Goal: Task Accomplishment & Management: Manage account settings

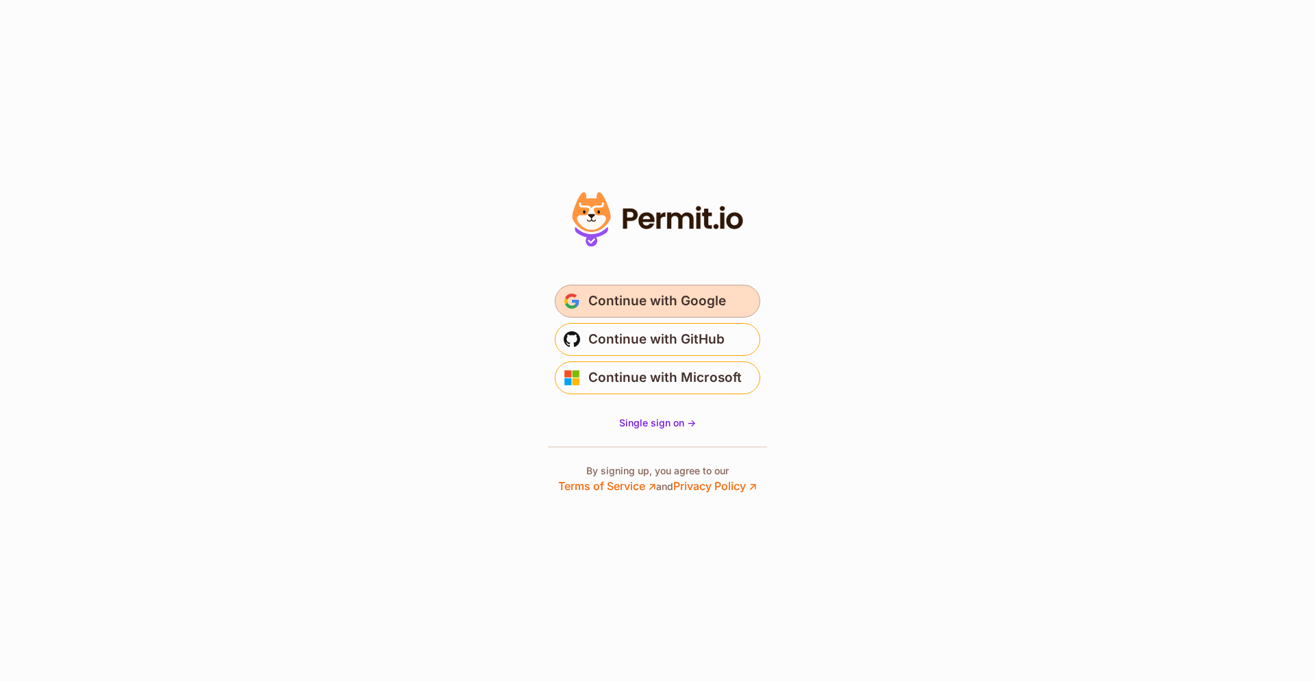
click at [645, 310] on span "Continue with Google" at bounding box center [657, 301] width 138 height 22
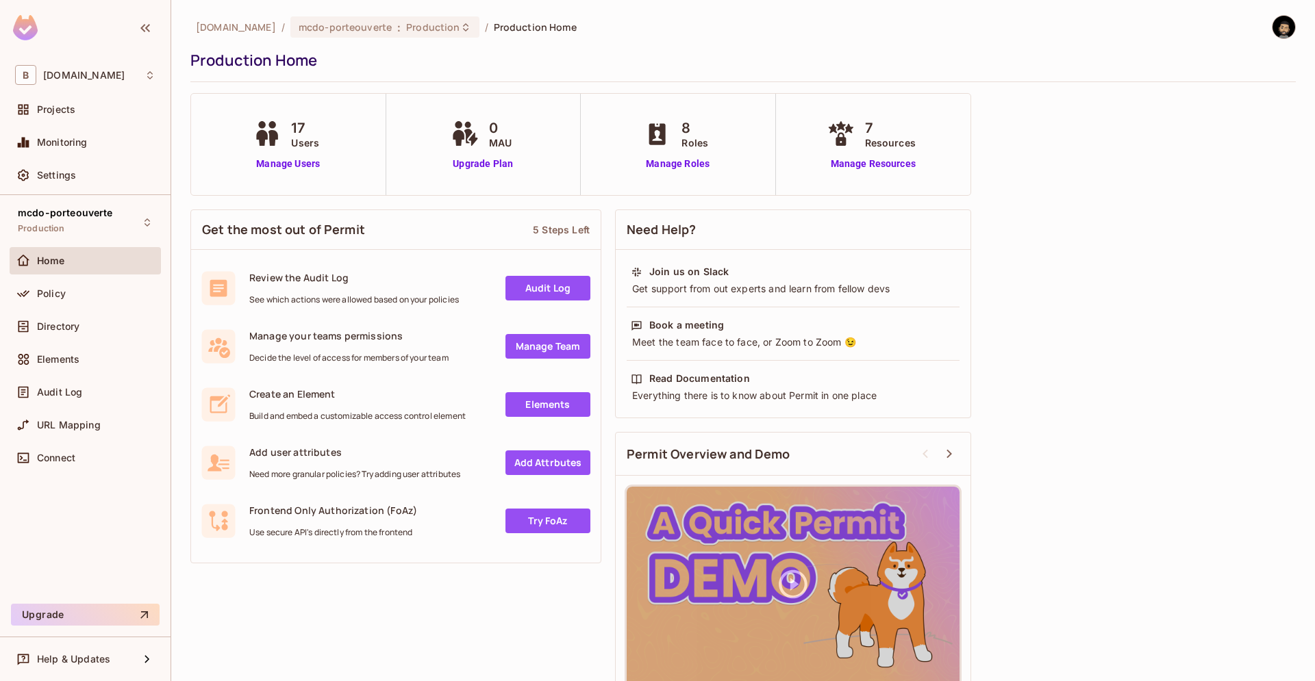
click at [51, 255] on span "Home" at bounding box center [51, 260] width 28 height 11
click at [68, 355] on span "Elements" at bounding box center [58, 359] width 42 height 11
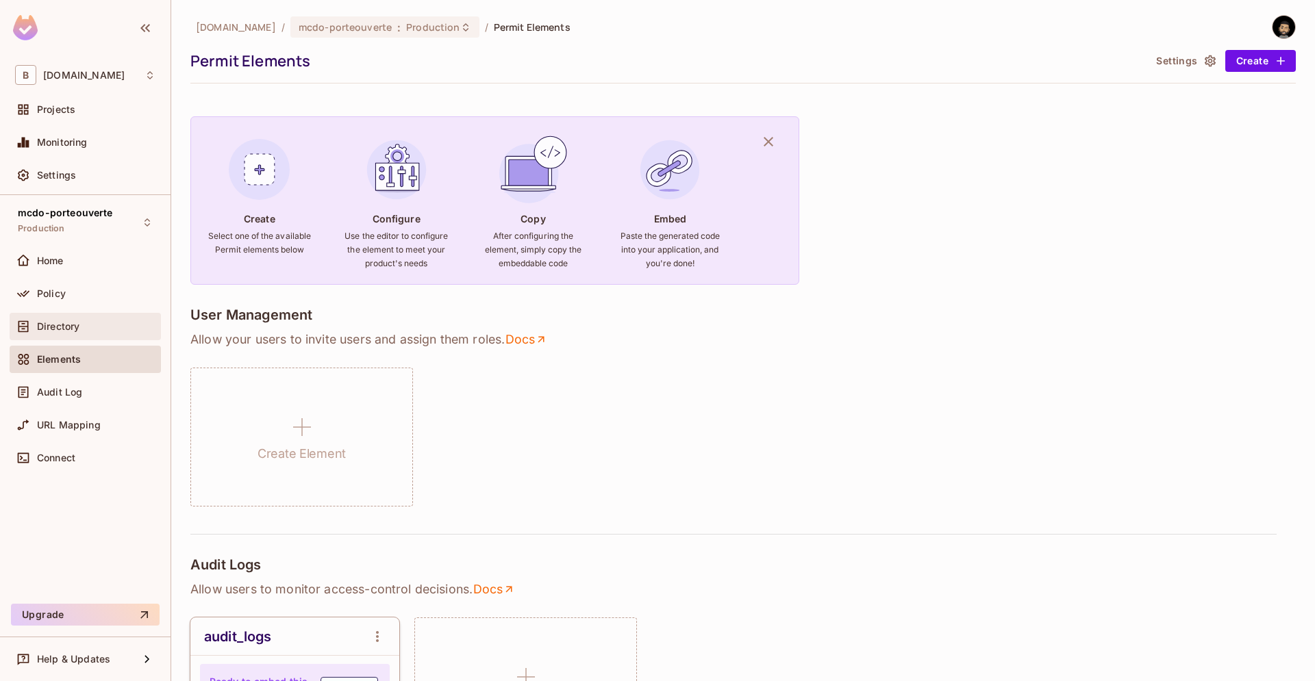
click at [64, 336] on div "Directory" at bounding box center [85, 326] width 151 height 27
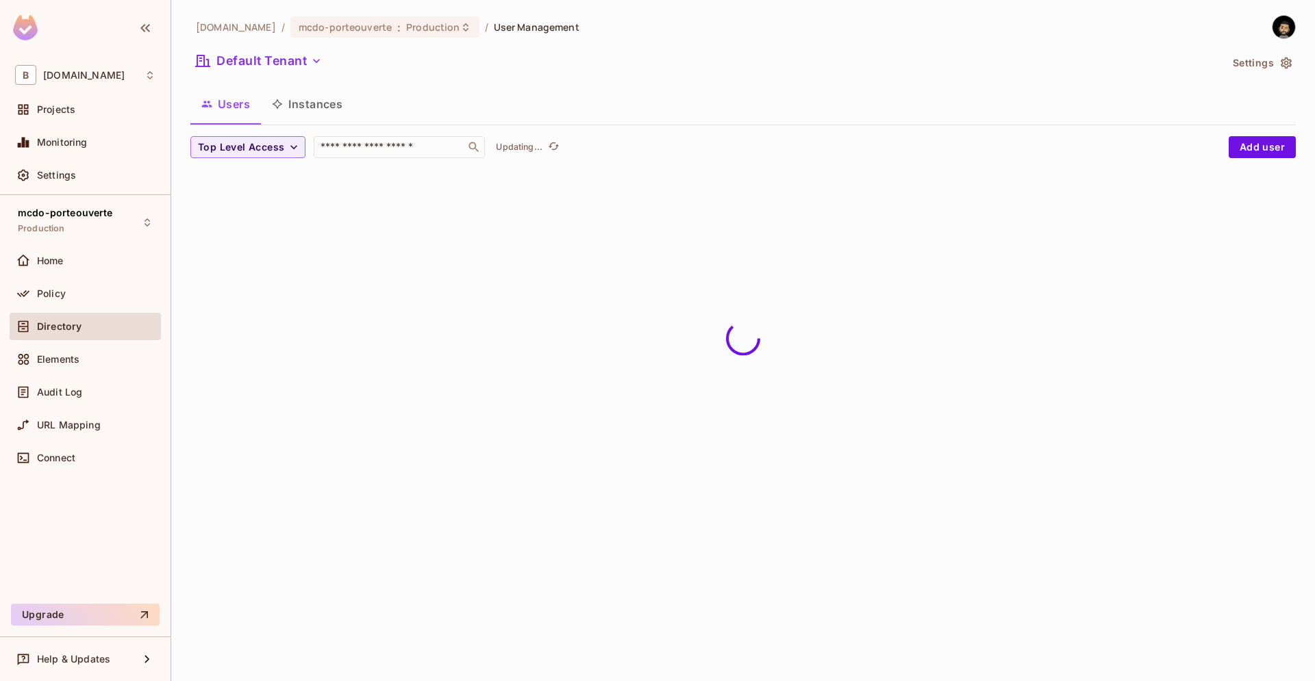
click at [86, 277] on div "Home" at bounding box center [85, 263] width 151 height 33
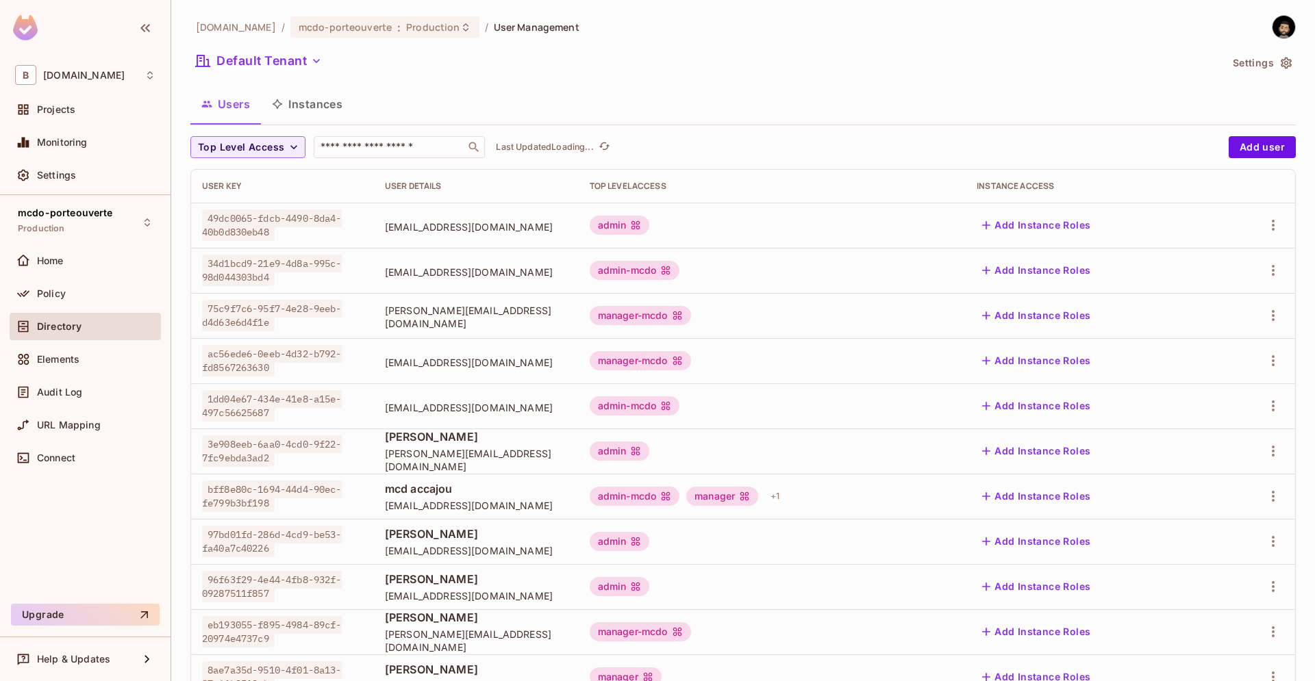
click at [67, 308] on div "Policy" at bounding box center [85, 296] width 151 height 33
click at [66, 302] on div "Policy" at bounding box center [85, 293] width 151 height 27
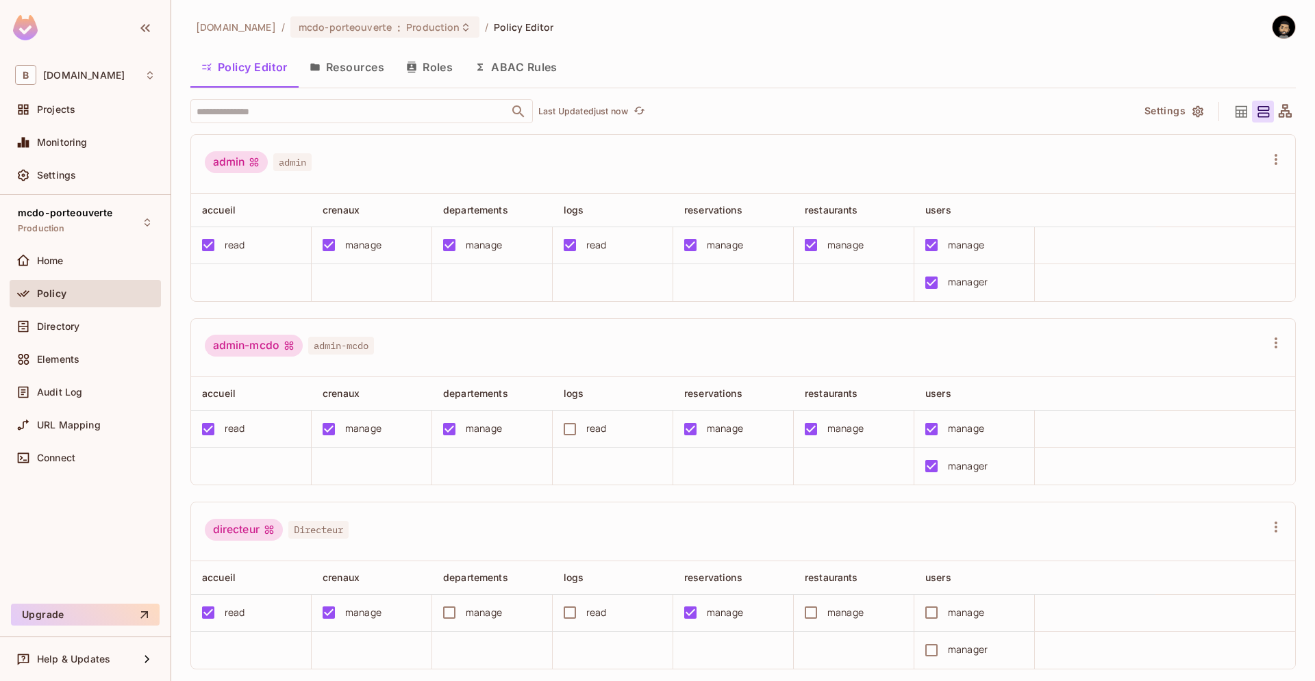
click at [419, 68] on button "Roles" at bounding box center [429, 67] width 68 height 34
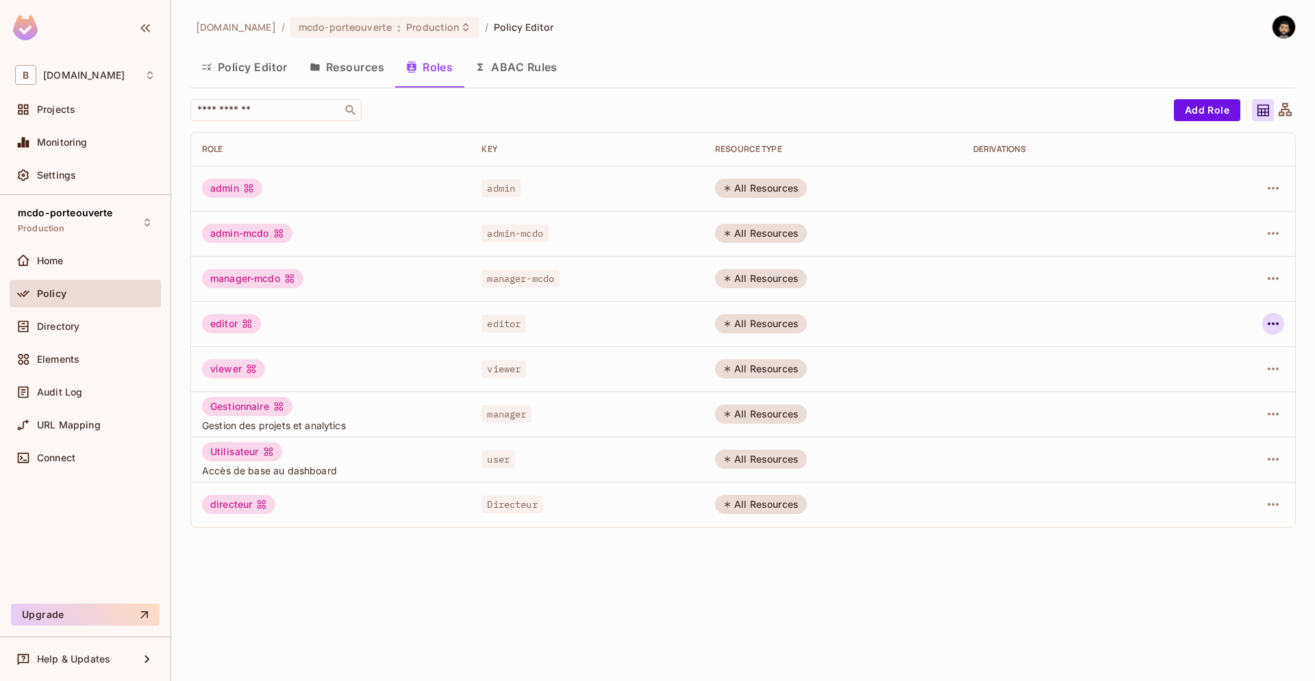
click at [1272, 318] on icon "button" at bounding box center [1273, 324] width 16 height 16
click at [1232, 411] on div "Delete Role" at bounding box center [1218, 416] width 53 height 14
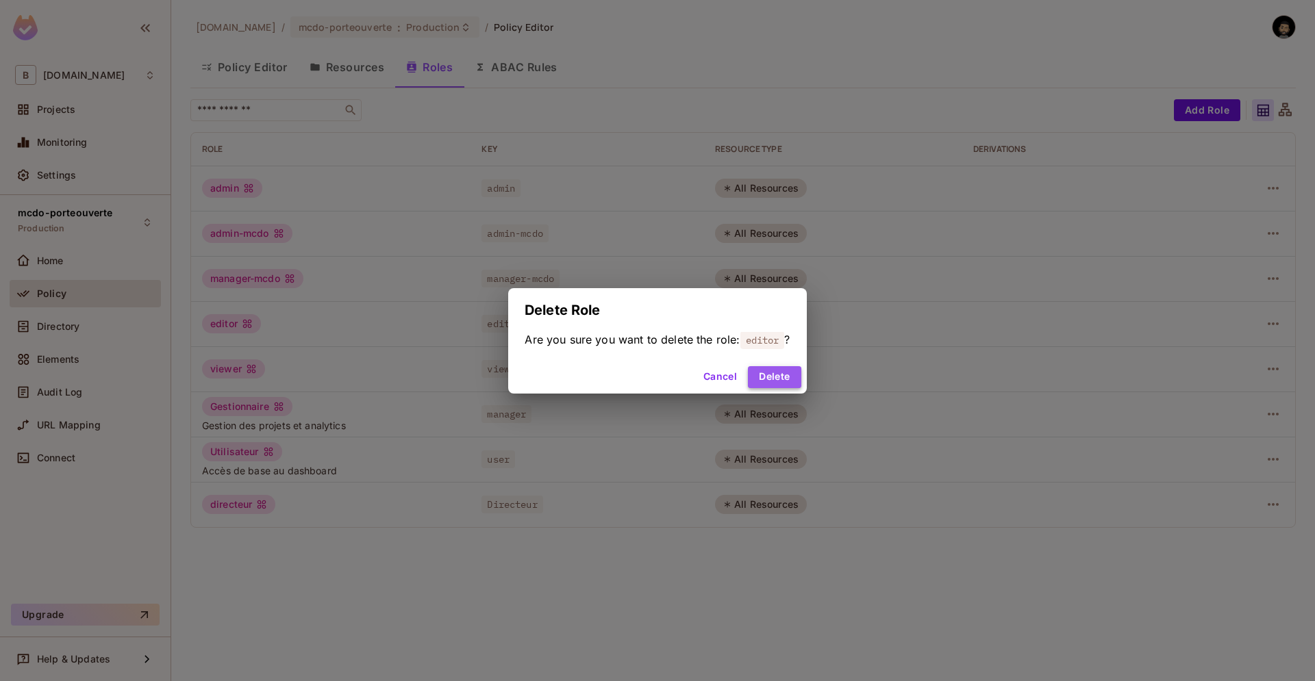
click at [767, 375] on button "Delete" at bounding box center [774, 377] width 53 height 22
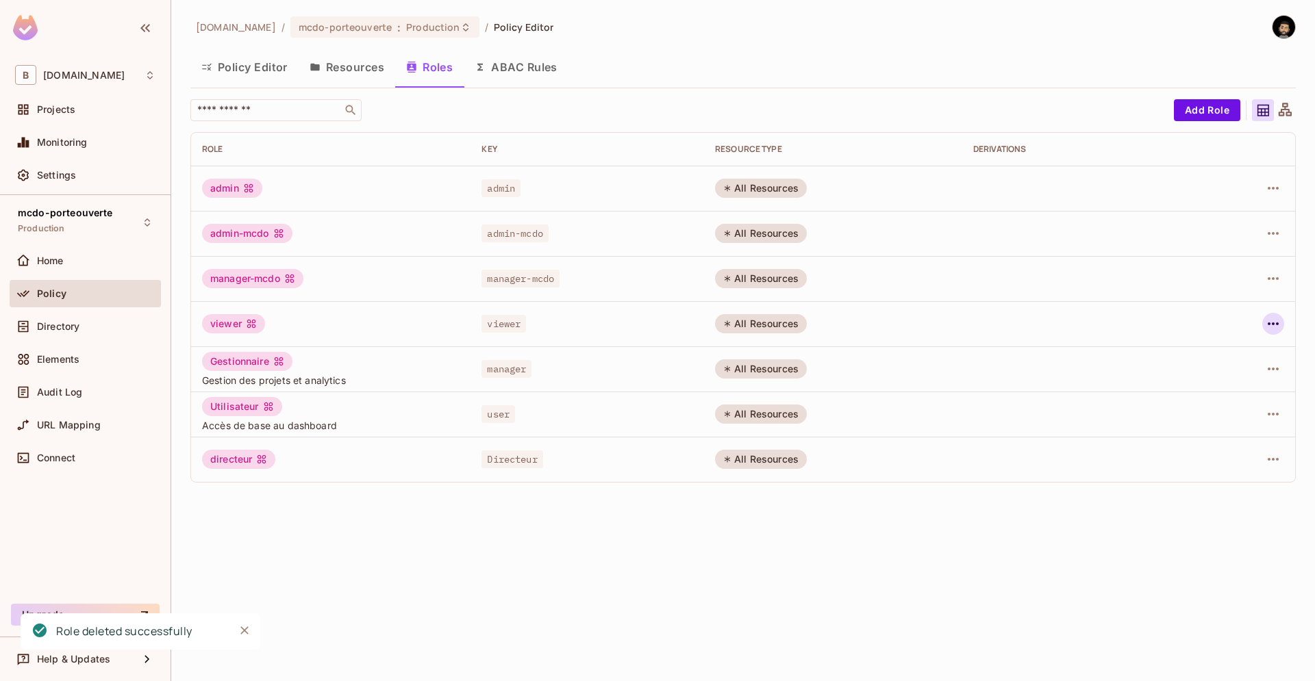
click at [1272, 323] on icon "button" at bounding box center [1273, 324] width 16 height 16
click at [1214, 411] on div "Delete Role" at bounding box center [1218, 416] width 53 height 14
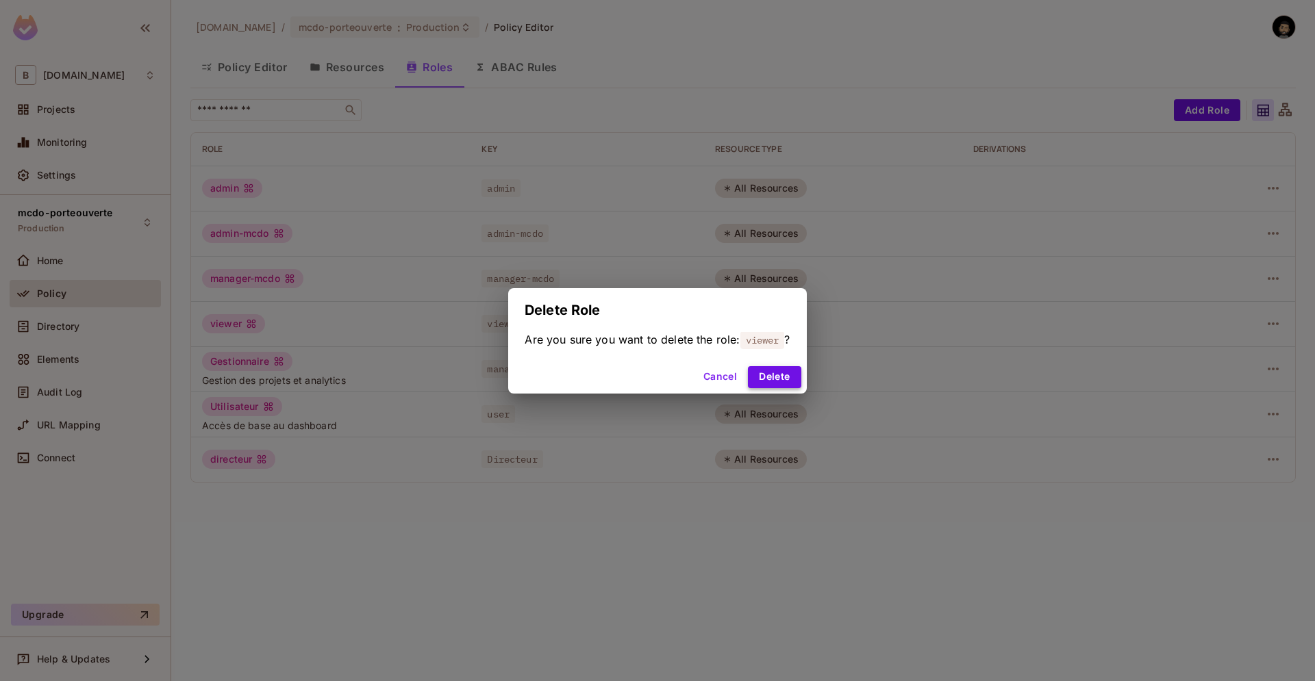
click at [794, 373] on button "Delete" at bounding box center [774, 377] width 53 height 22
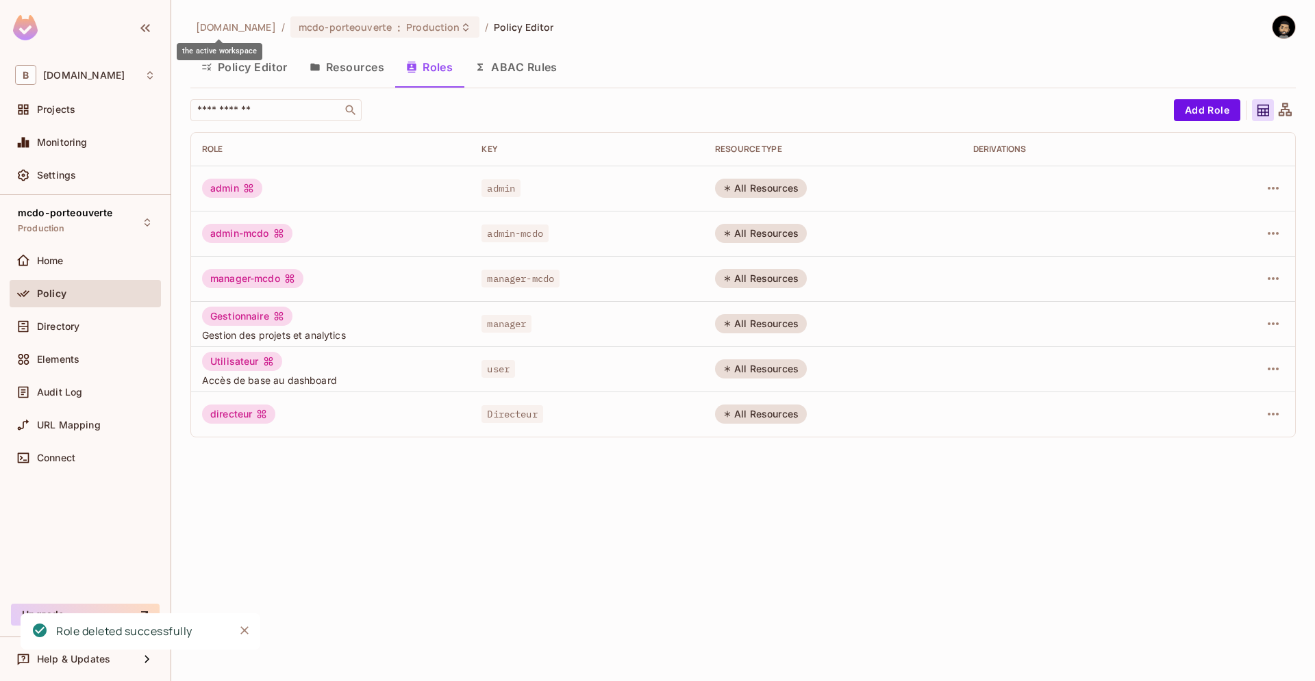
click at [216, 29] on span "beecee.fr" at bounding box center [236, 27] width 80 height 13
click at [299, 32] on span "mcdo-porteouverte" at bounding box center [345, 27] width 93 height 13
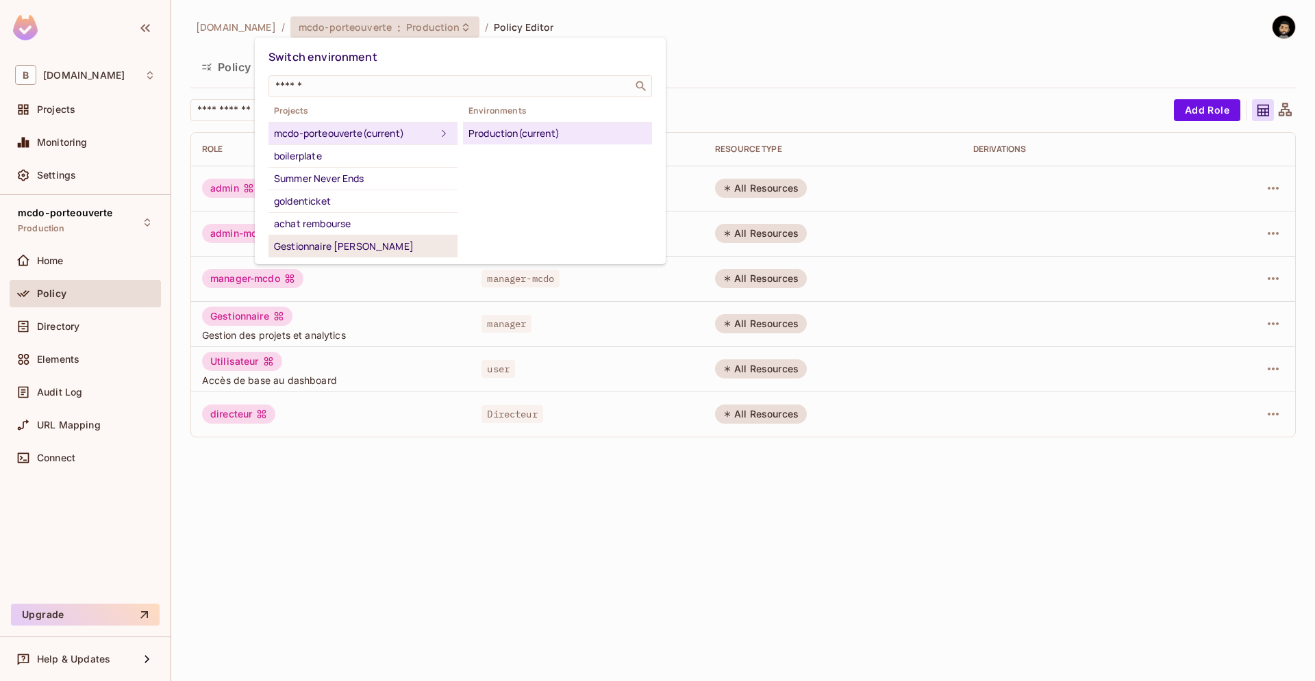
click at [286, 239] on div "Gestionnaire de tache" at bounding box center [363, 246] width 178 height 16
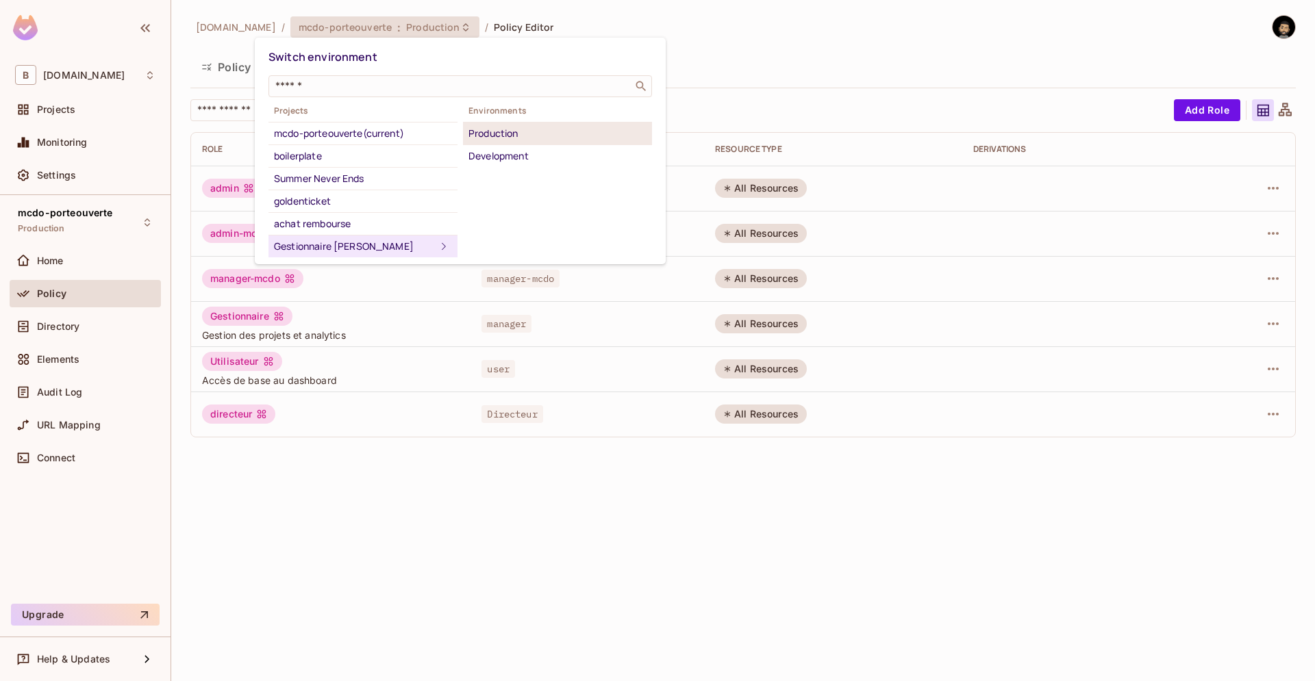
click at [497, 129] on div "Production" at bounding box center [557, 133] width 178 height 16
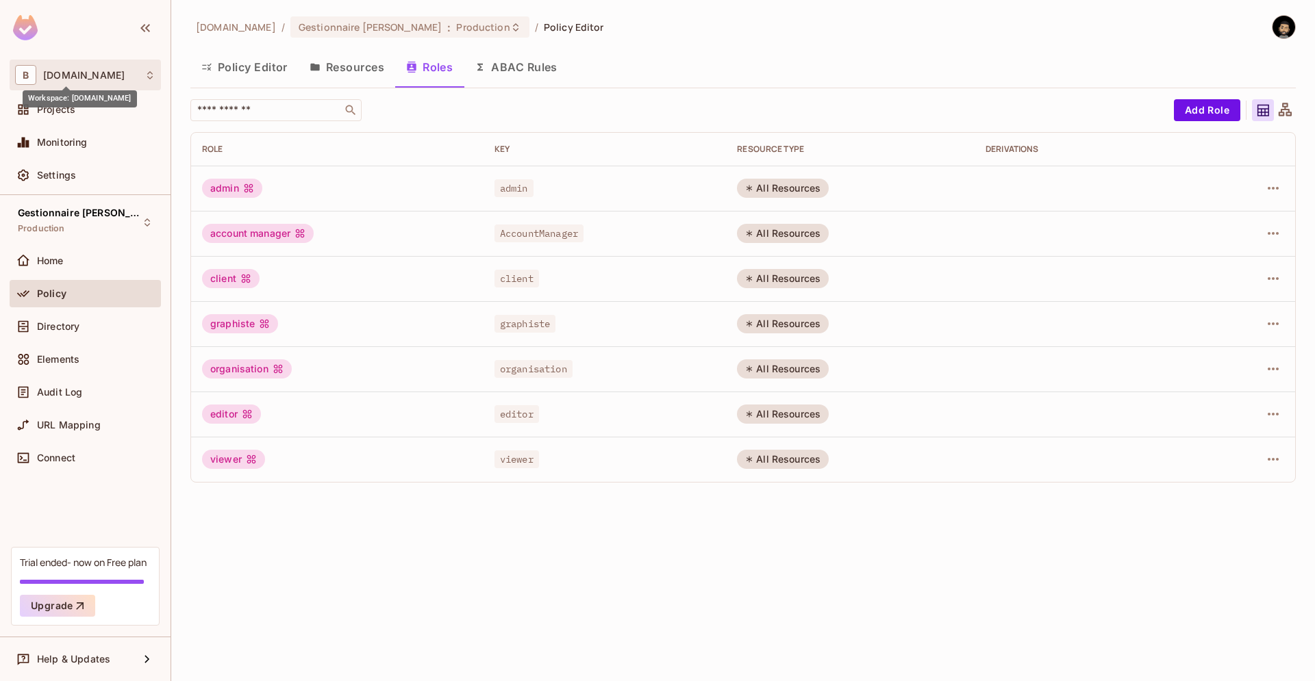
click at [66, 75] on span "beecee.fr" at bounding box center [83, 75] width 81 height 11
click at [655, 52] on div at bounding box center [657, 340] width 1315 height 681
click at [67, 112] on span "Projects" at bounding box center [56, 109] width 38 height 11
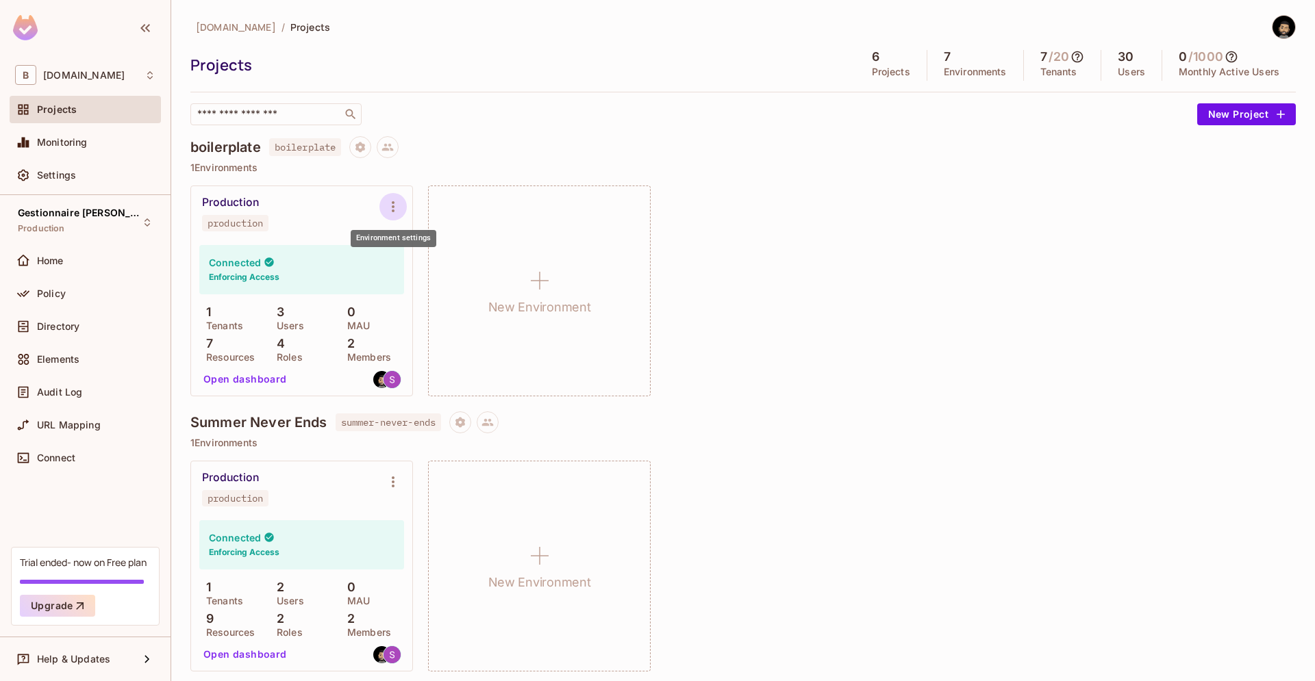
click at [390, 201] on icon "Environment settings" at bounding box center [393, 207] width 16 height 16
click at [681, 236] on div at bounding box center [657, 340] width 1315 height 681
click at [384, 218] on div at bounding box center [392, 206] width 27 height 27
click at [388, 211] on icon "Environment settings" at bounding box center [393, 207] width 16 height 16
click at [454, 342] on ul "production Copy API Key Rotate API Key Edit Environment Delete Environment" at bounding box center [464, 298] width 143 height 154
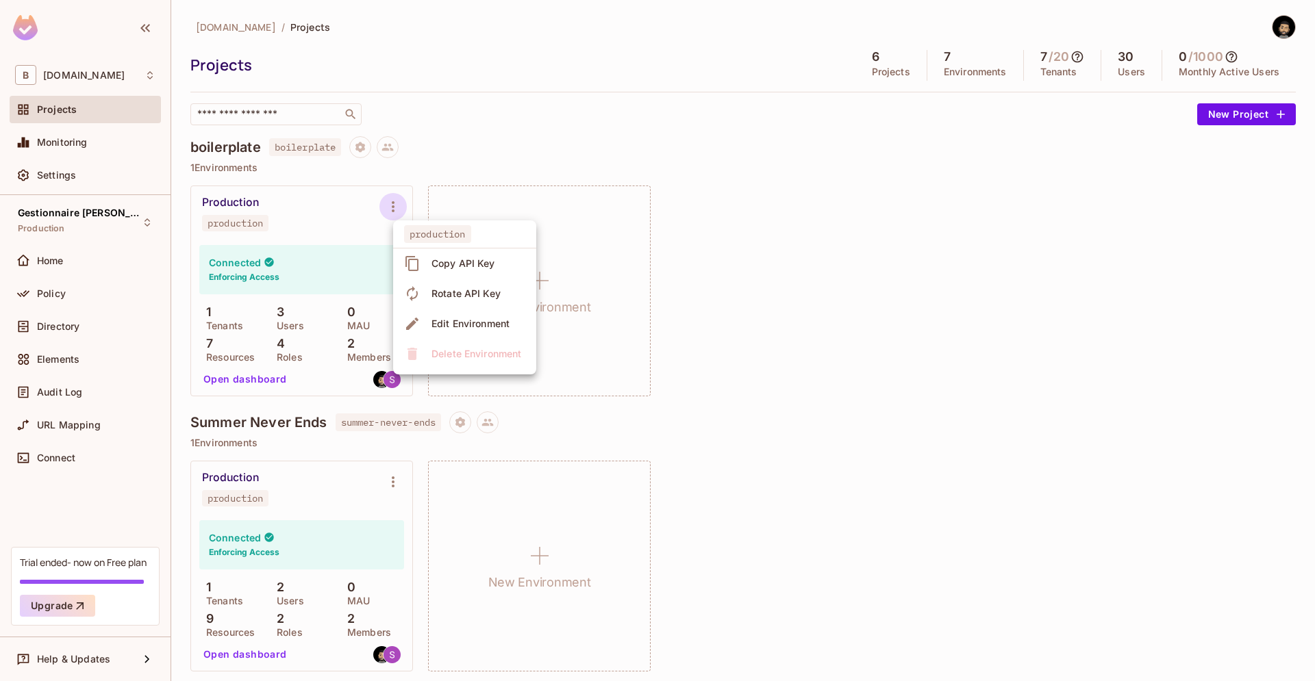
click at [876, 305] on div at bounding box center [657, 340] width 1315 height 681
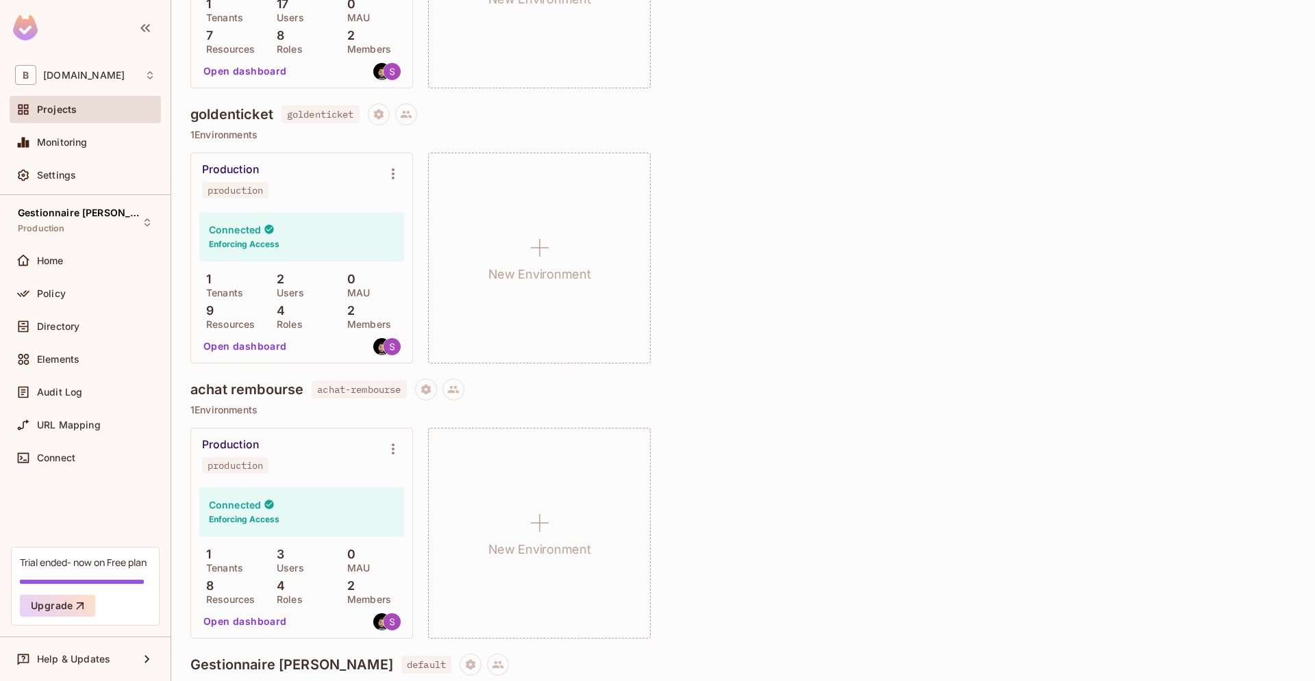
scroll to position [1107, 0]
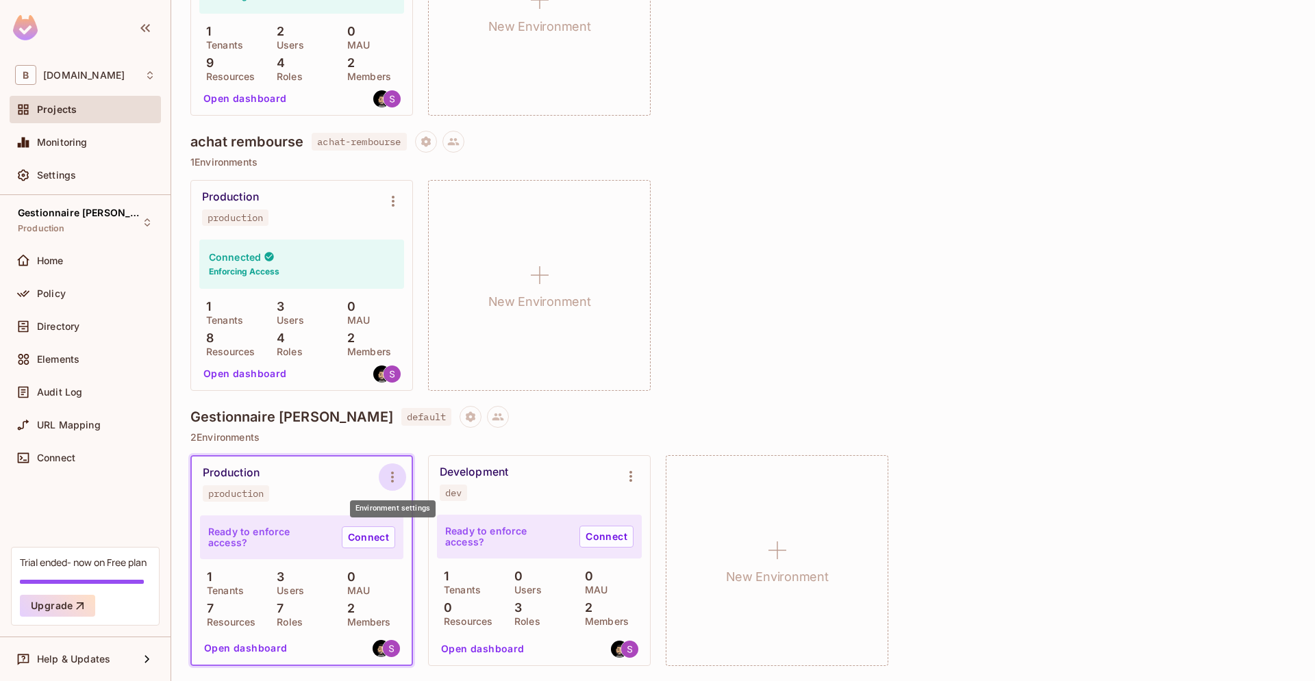
click at [388, 475] on icon "Environment settings" at bounding box center [392, 477] width 16 height 16
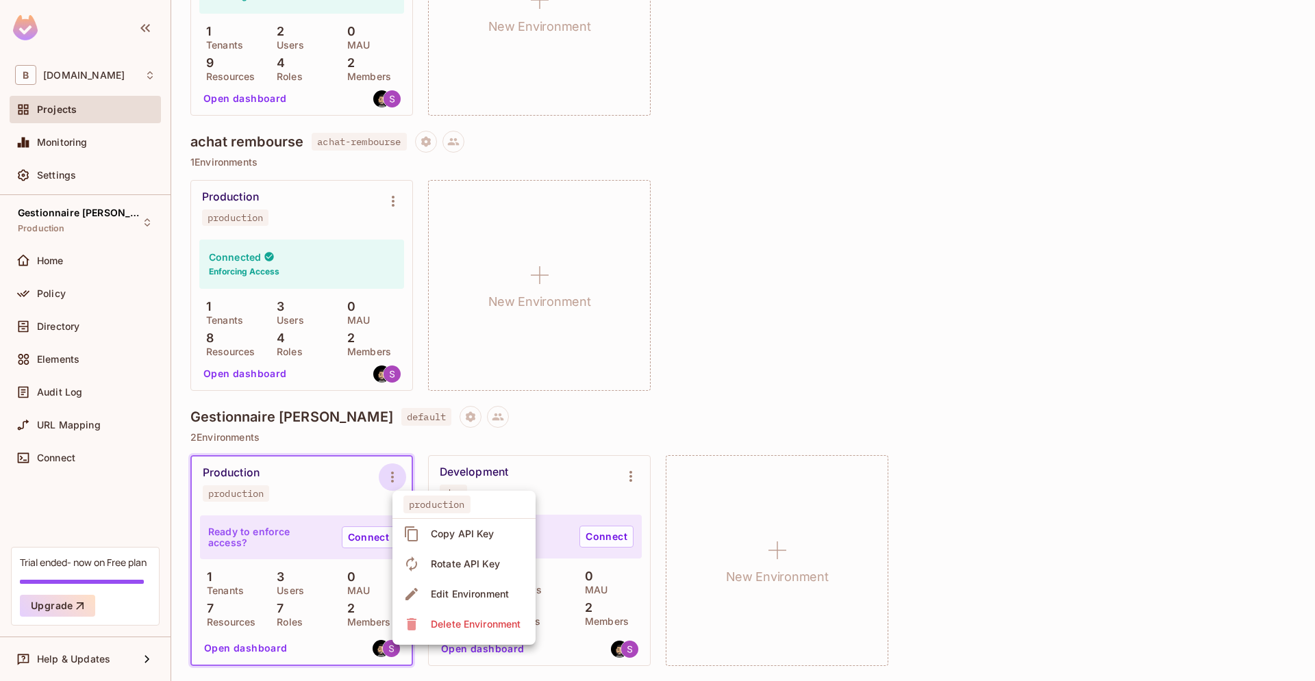
click at [453, 621] on div "Delete Environment" at bounding box center [476, 625] width 90 height 14
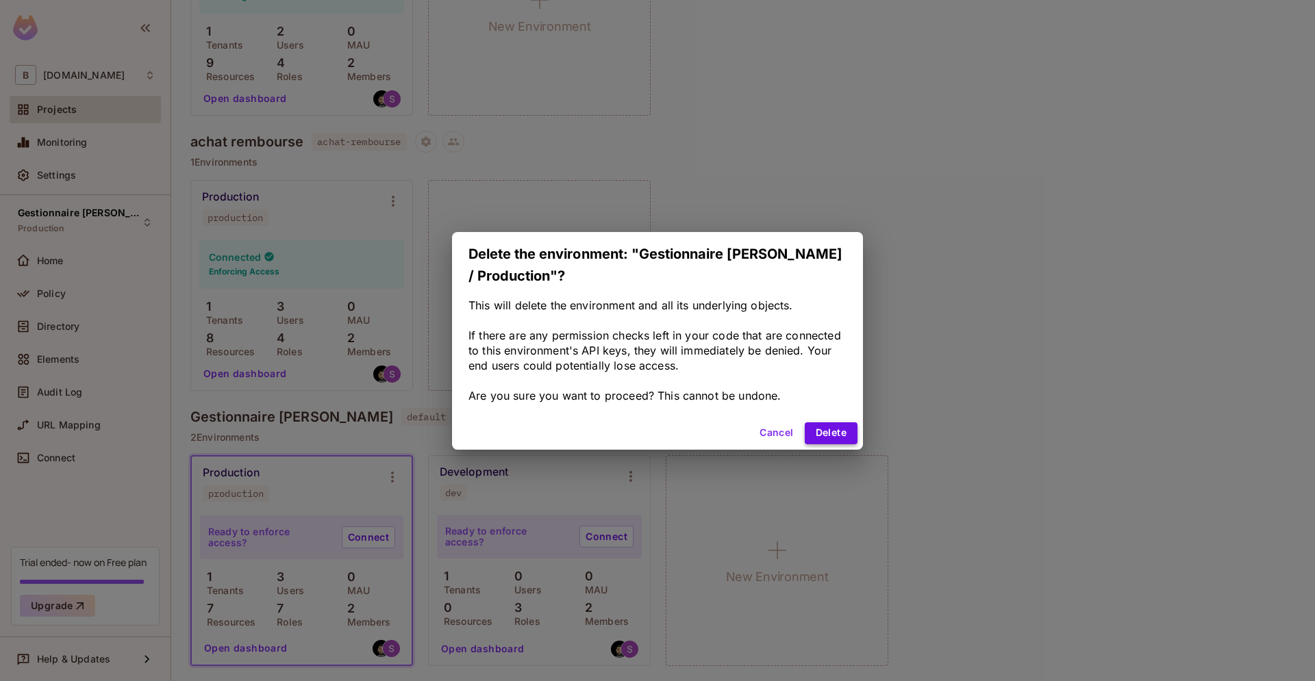
click at [812, 431] on button "Delete" at bounding box center [831, 434] width 53 height 22
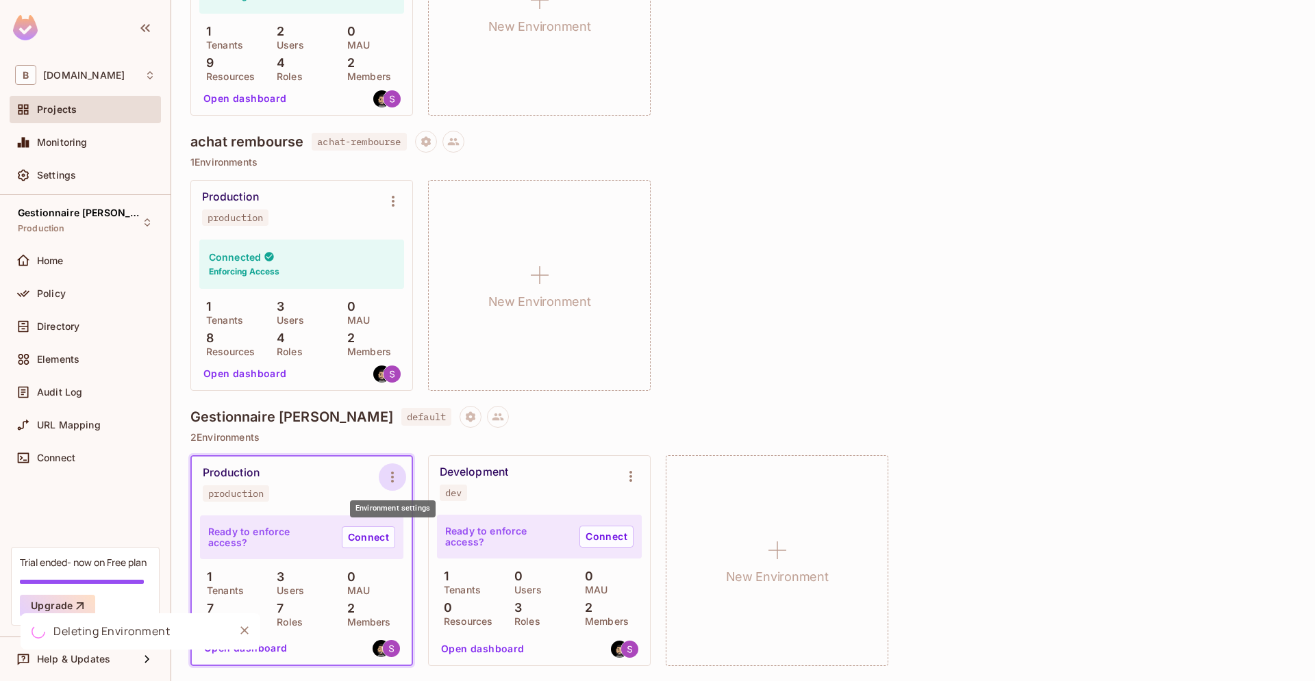
click at [399, 478] on icon "Environment settings" at bounding box center [392, 477] width 16 height 16
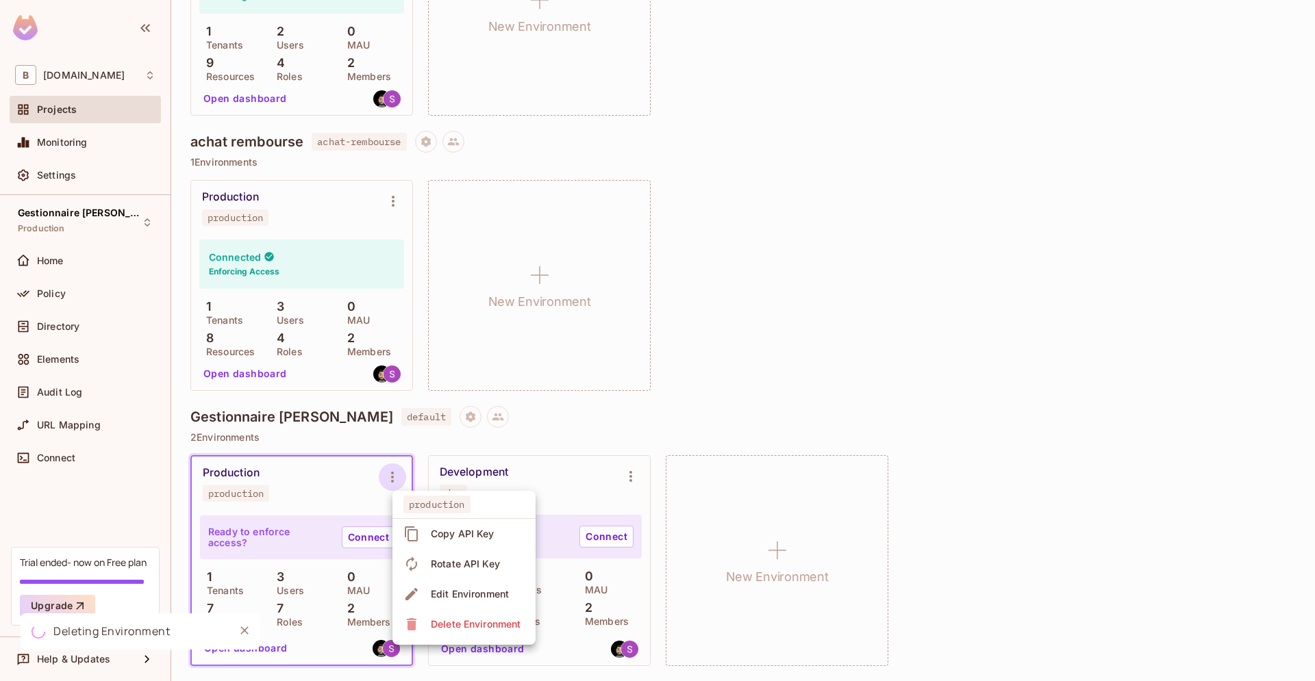
click at [640, 469] on div at bounding box center [657, 340] width 1315 height 681
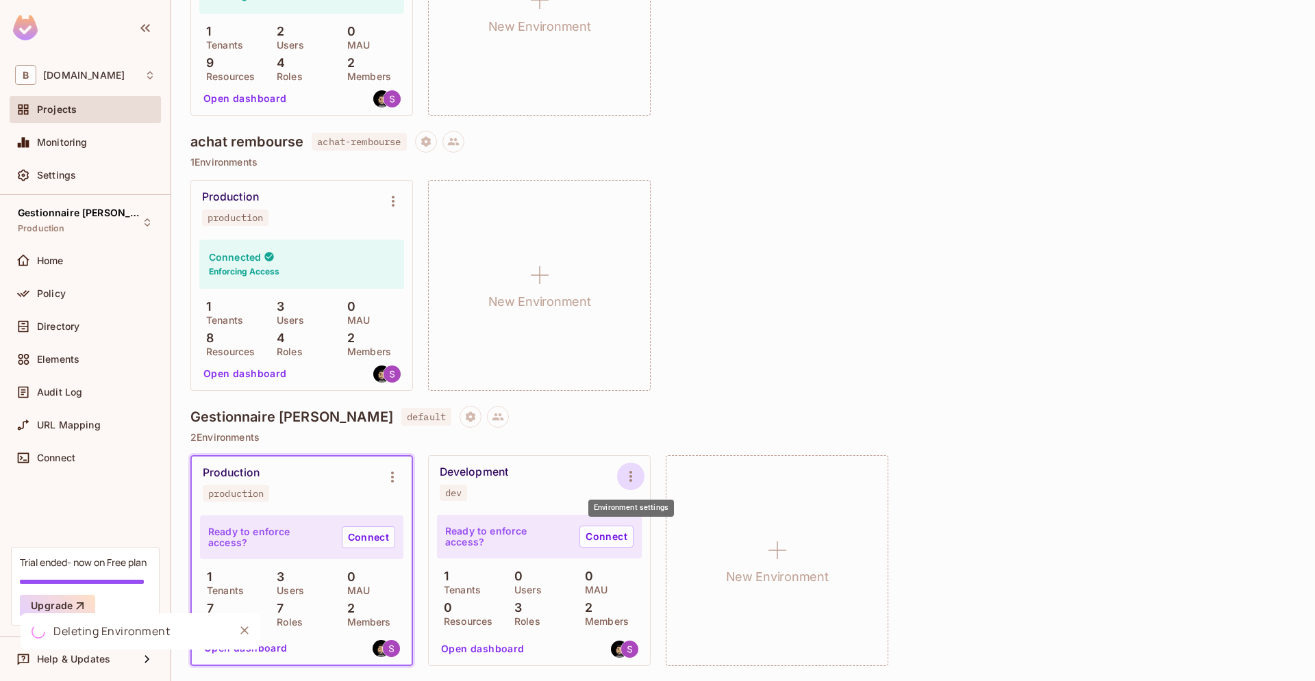
click at [625, 477] on icon "Environment settings" at bounding box center [631, 476] width 16 height 16
click at [730, 627] on div "Delete Environment" at bounding box center [714, 624] width 90 height 14
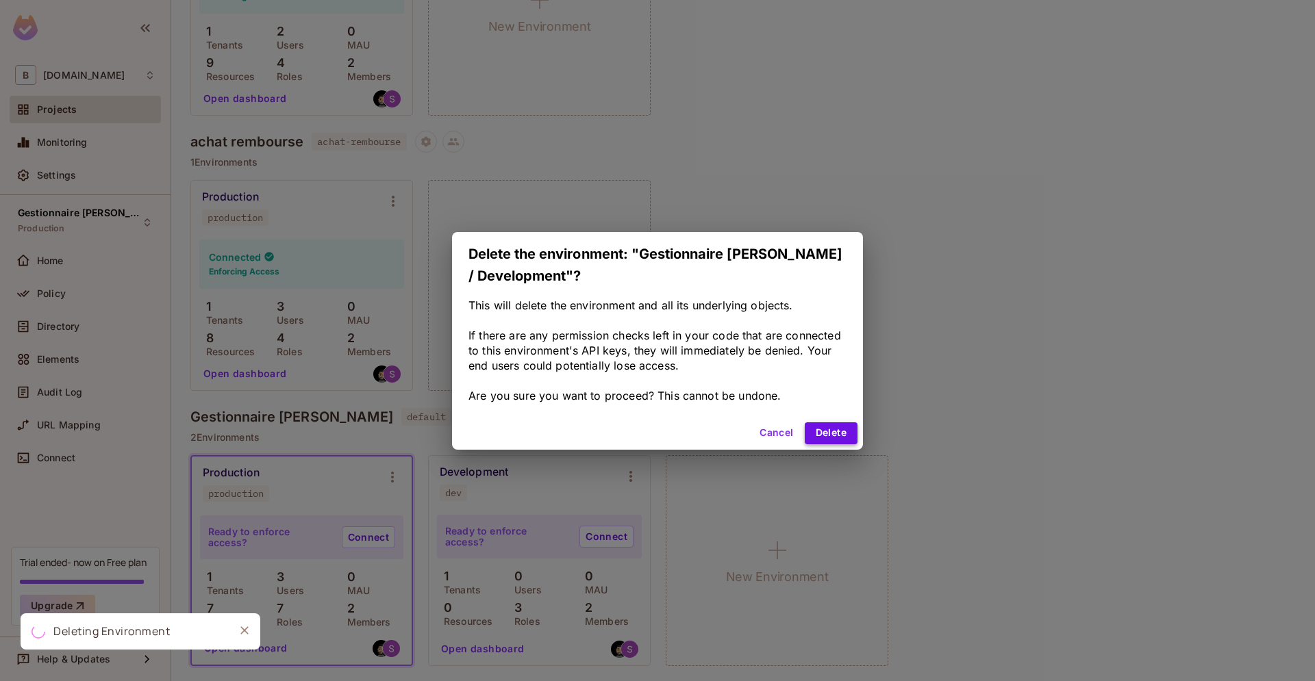
click at [836, 430] on button "Delete" at bounding box center [831, 434] width 53 height 22
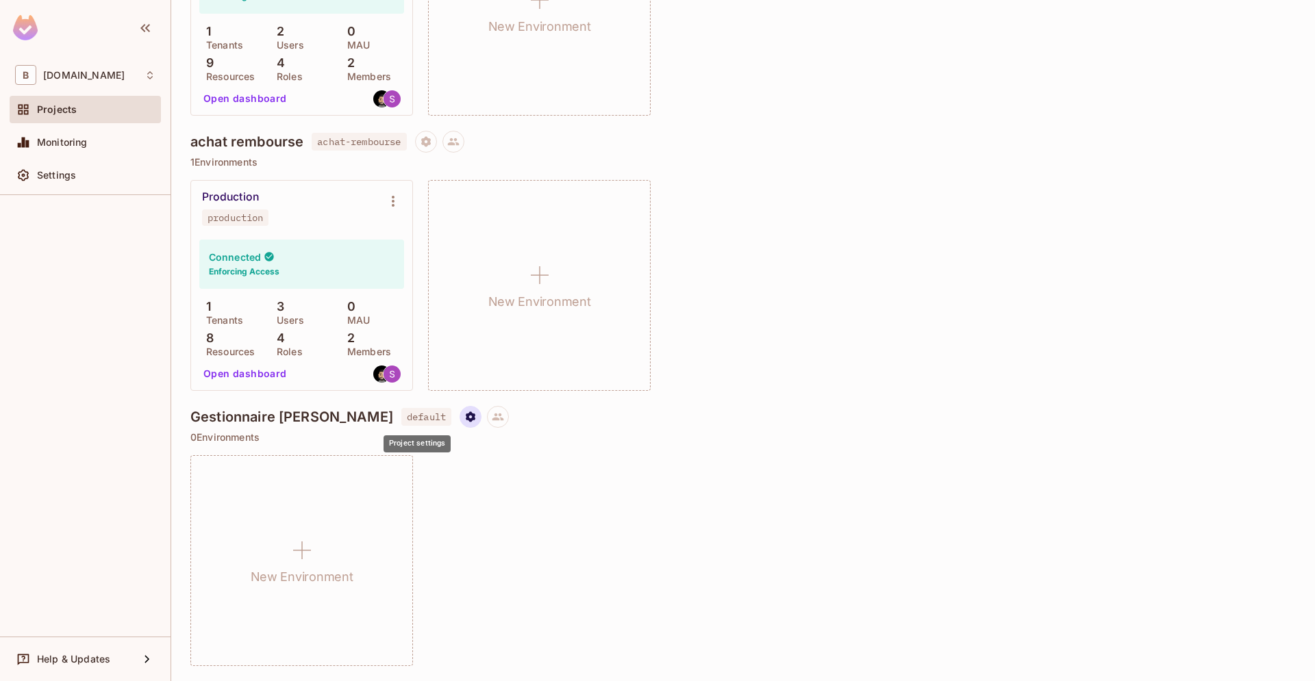
click at [460, 424] on button "Project settings" at bounding box center [471, 417] width 22 height 22
click at [473, 503] on div "Delete Project" at bounding box center [488, 499] width 66 height 14
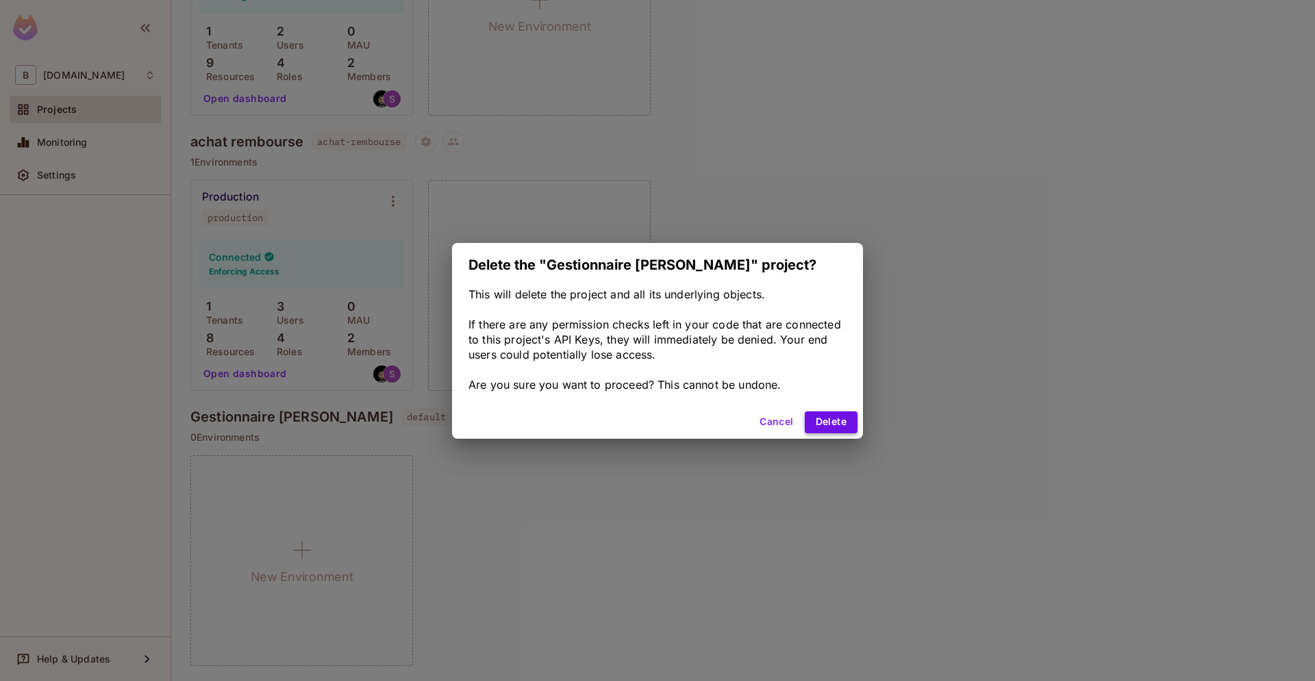
click at [834, 419] on button "Delete" at bounding box center [831, 423] width 53 height 22
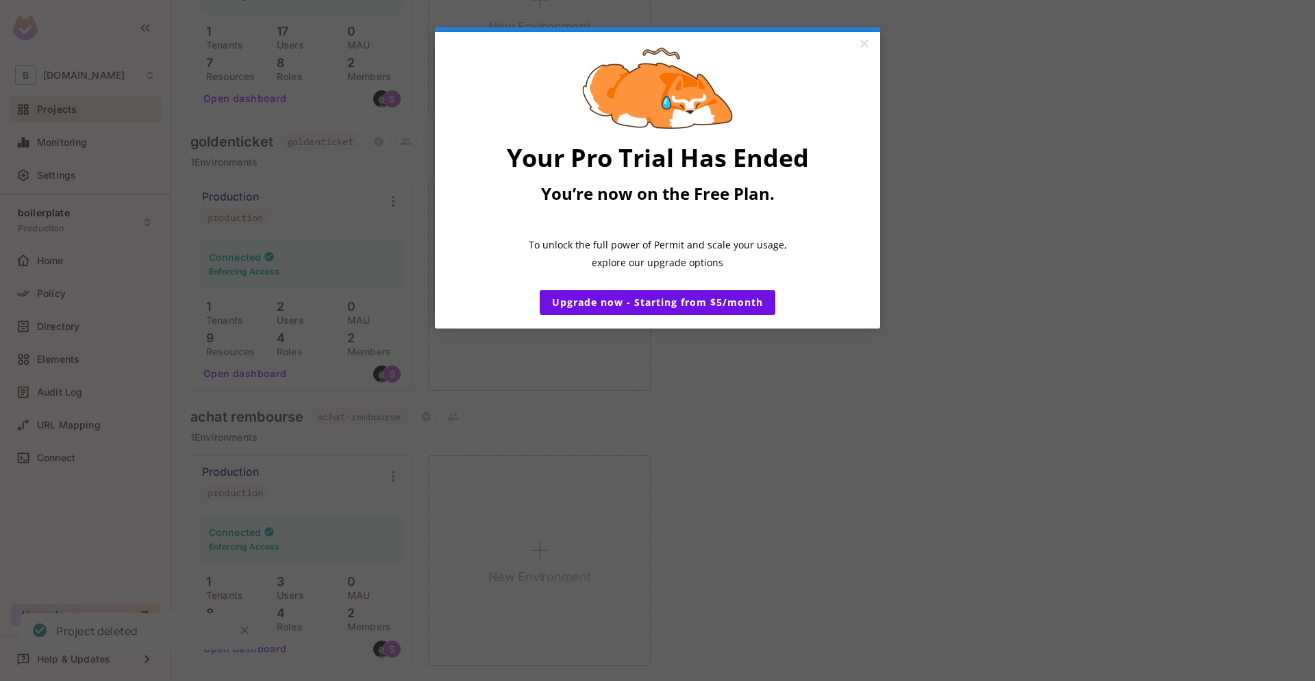
scroll to position [0, 0]
click at [868, 49] on link "×" at bounding box center [864, 44] width 24 height 25
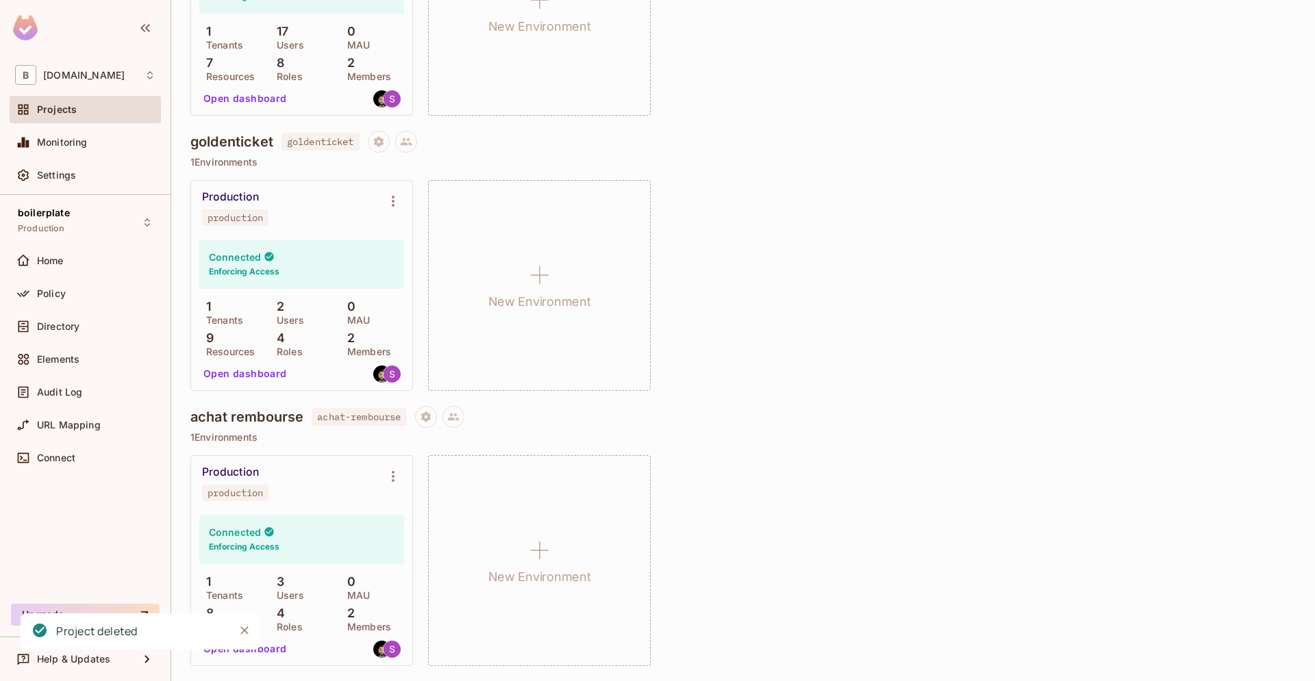
click at [240, 629] on icon "Close" at bounding box center [245, 631] width 14 height 14
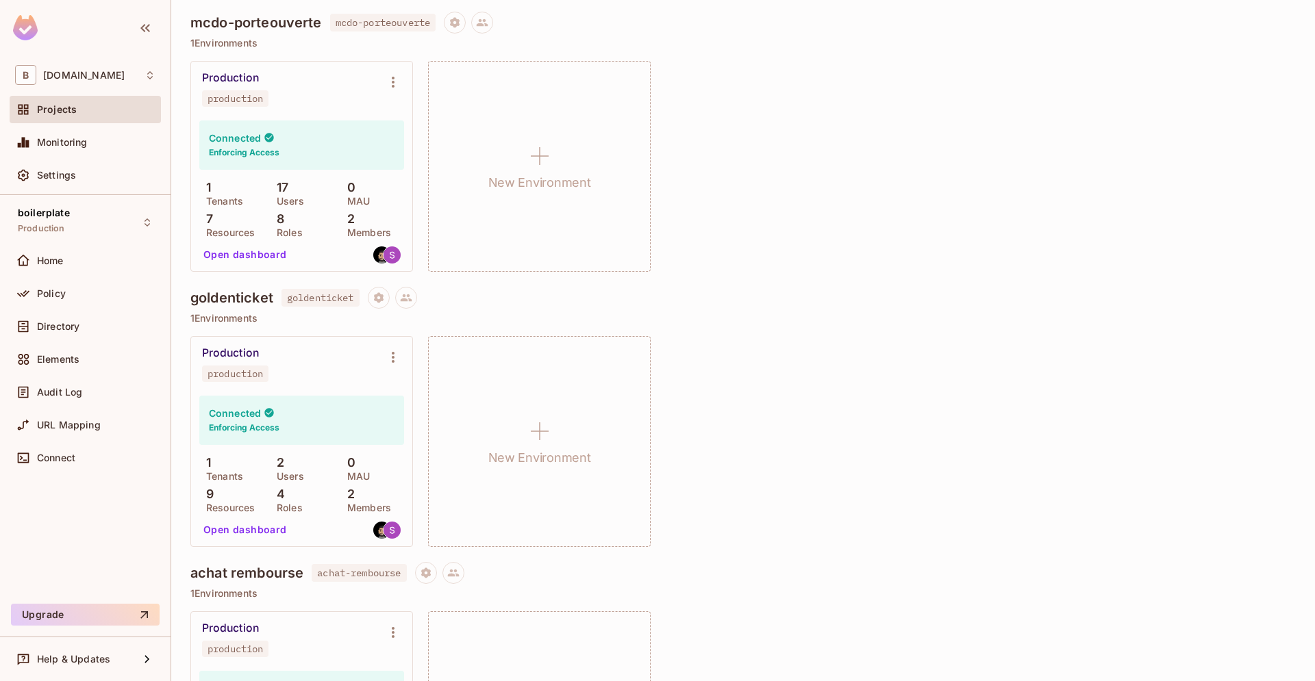
scroll to position [519, 0]
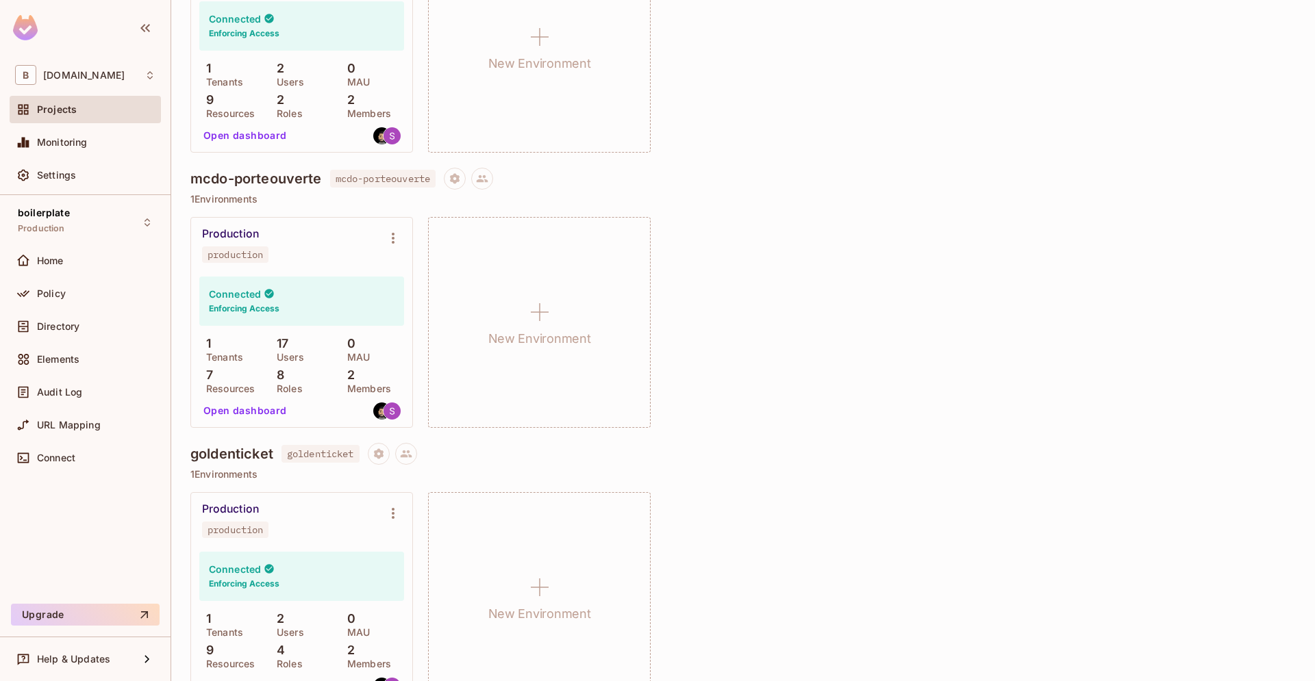
drag, startPoint x: 263, startPoint y: 410, endPoint x: 253, endPoint y: 410, distance: 10.3
click at [253, 410] on button "Open dashboard" at bounding box center [245, 411] width 95 height 22
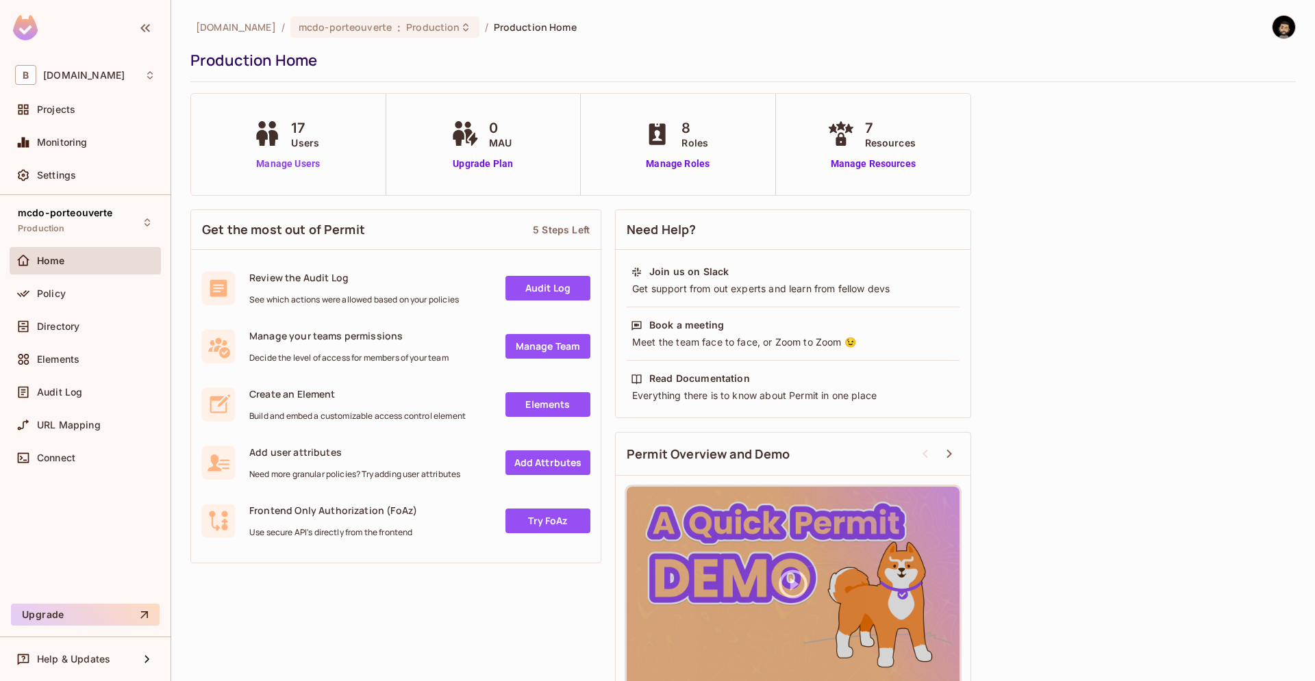
click at [300, 166] on link "Manage Users" at bounding box center [288, 164] width 76 height 14
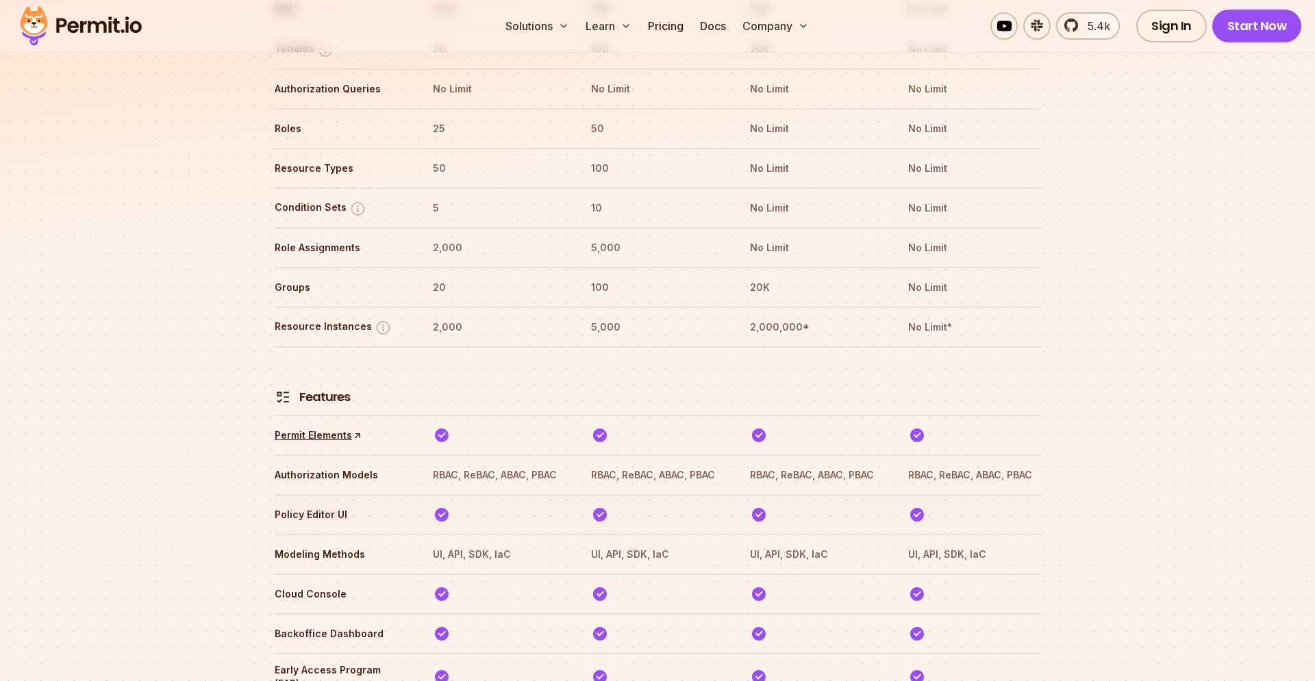
scroll to position [2079, 0]
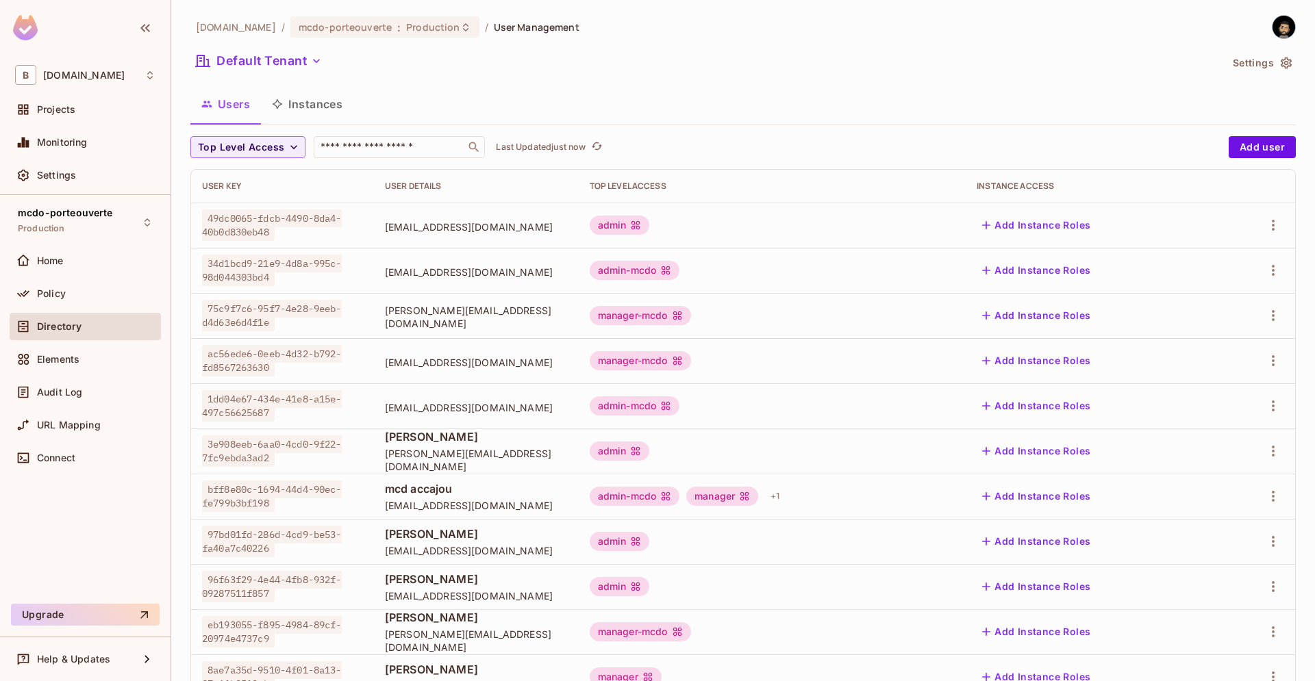
scroll to position [140, 0]
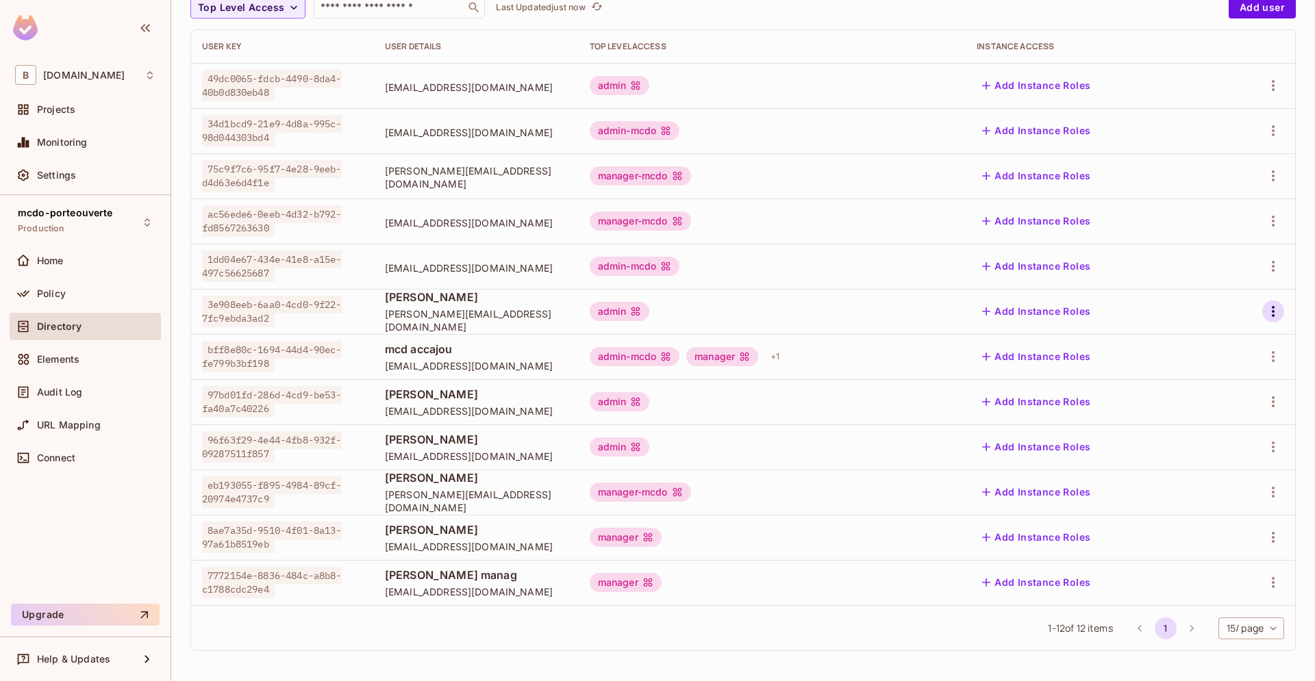
click at [1277, 314] on icon "button" at bounding box center [1273, 311] width 16 height 16
click at [1208, 401] on div "Delete User" at bounding box center [1219, 404] width 54 height 14
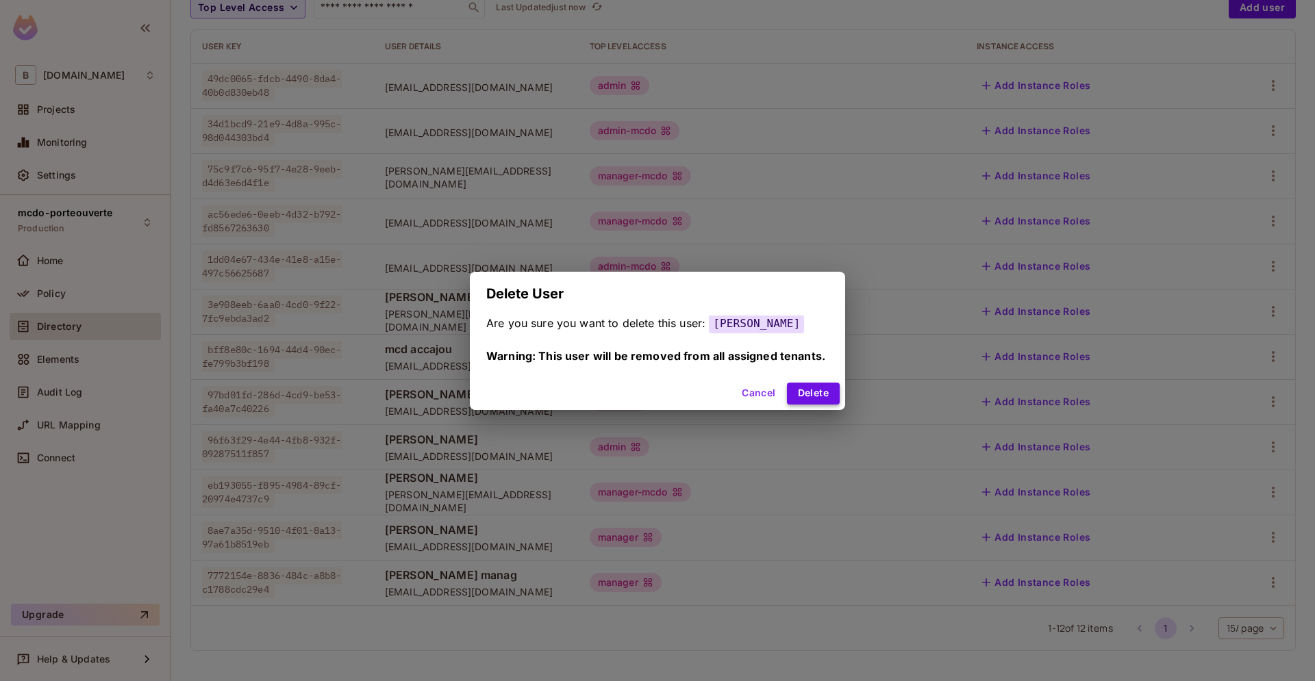
click at [814, 397] on button "Delete" at bounding box center [813, 394] width 53 height 22
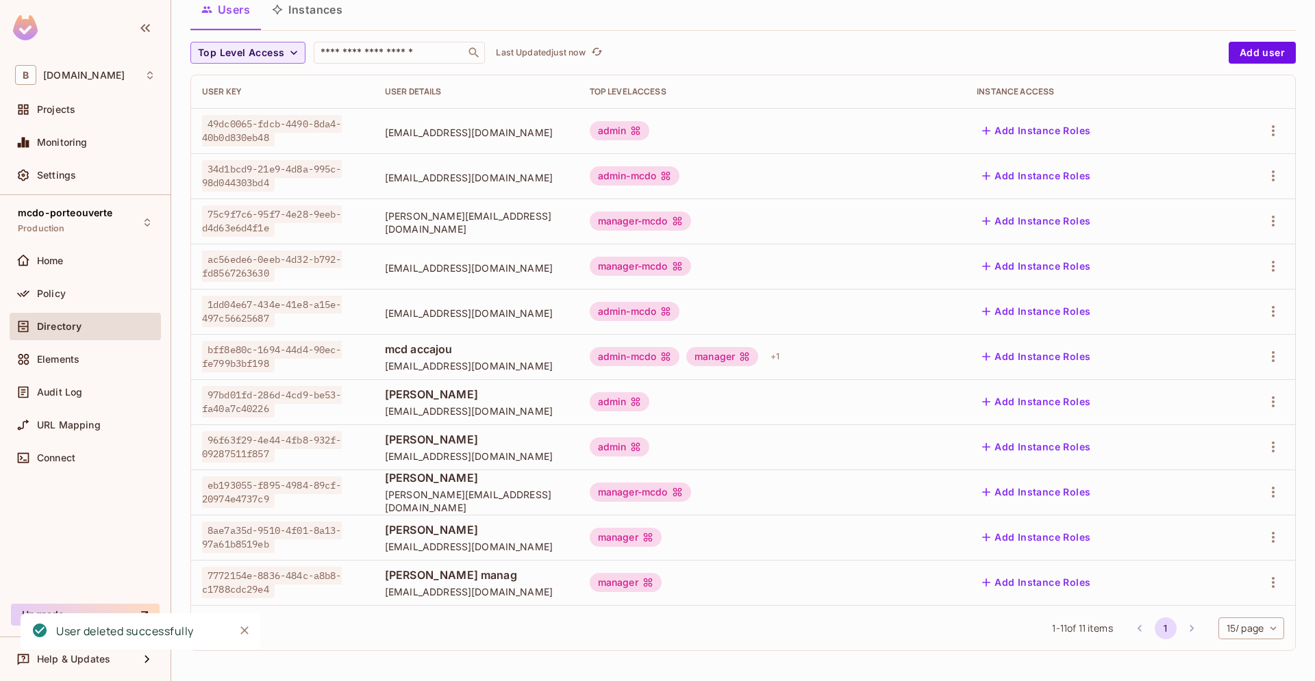
scroll to position [95, 0]
click at [1267, 312] on icon "button" at bounding box center [1273, 311] width 16 height 16
click at [1220, 399] on div "Delete User" at bounding box center [1219, 404] width 54 height 14
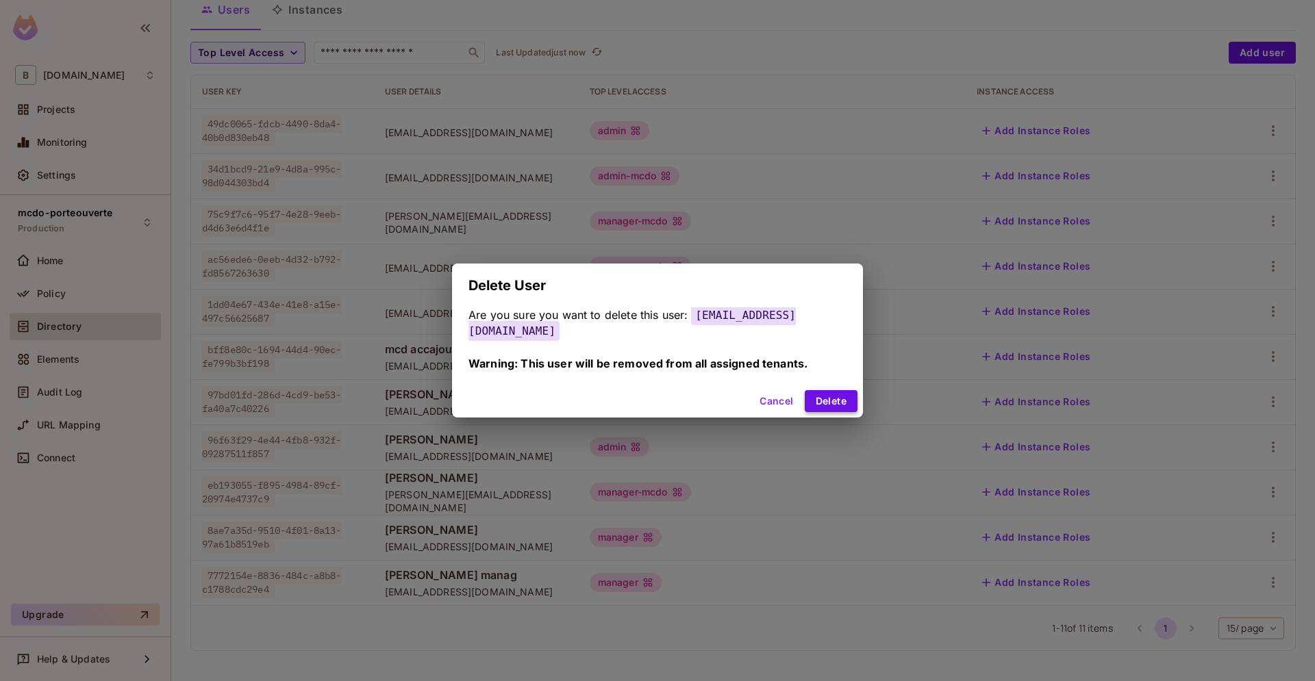
click at [831, 402] on button "Delete" at bounding box center [831, 401] width 53 height 22
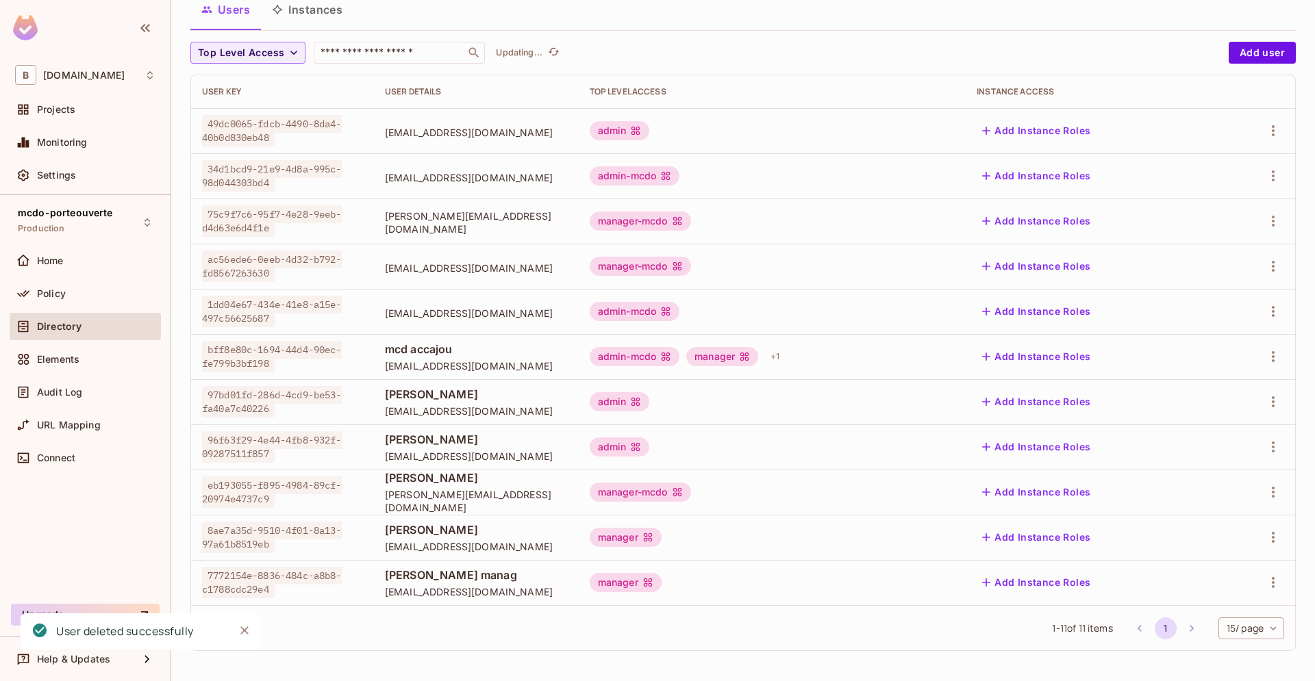
scroll to position [49, 0]
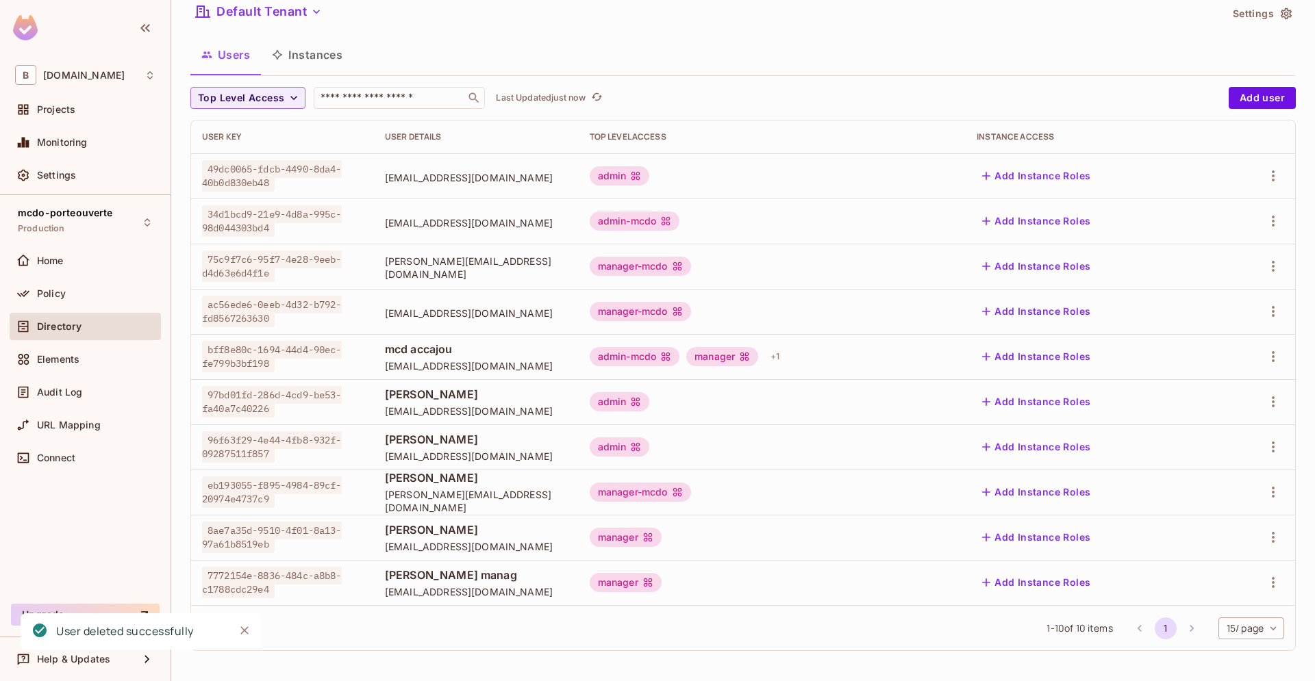
click at [1281, 303] on div at bounding box center [1256, 312] width 56 height 22
click at [1274, 310] on icon "button" at bounding box center [1273, 311] width 16 height 16
click at [1196, 405] on div "Delete User" at bounding box center [1219, 404] width 54 height 14
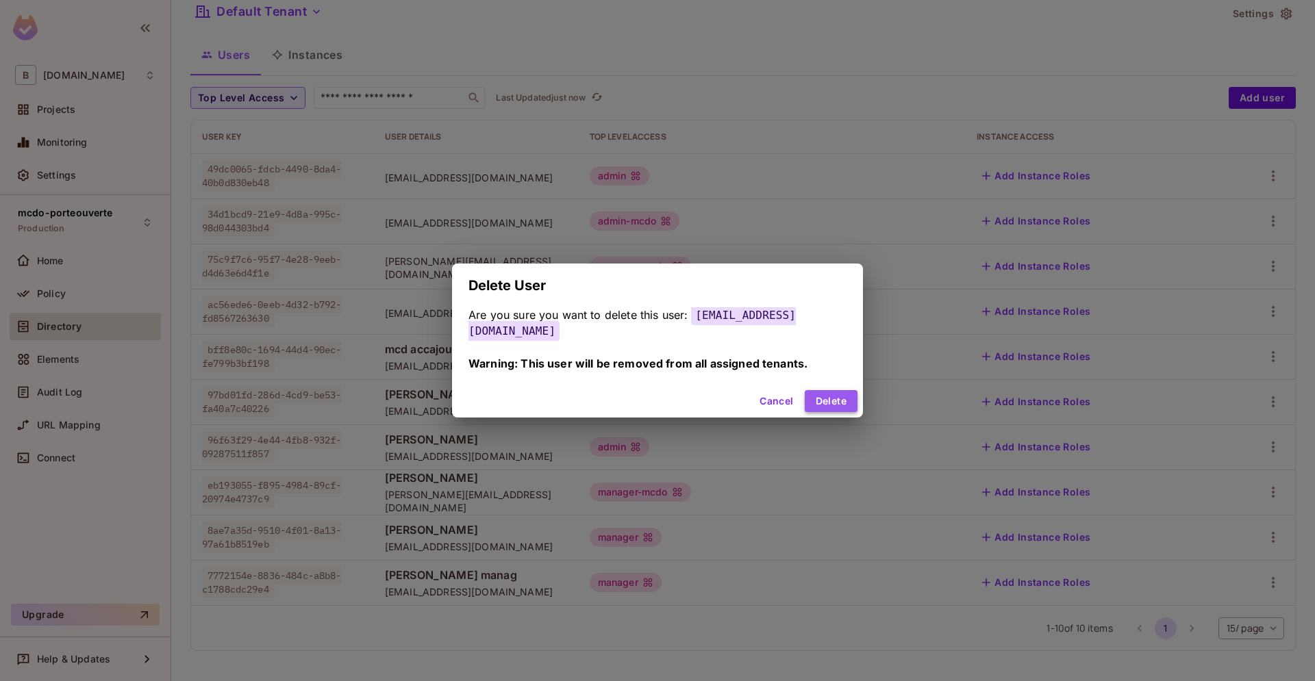
click at [833, 390] on button "Delete" at bounding box center [831, 401] width 53 height 22
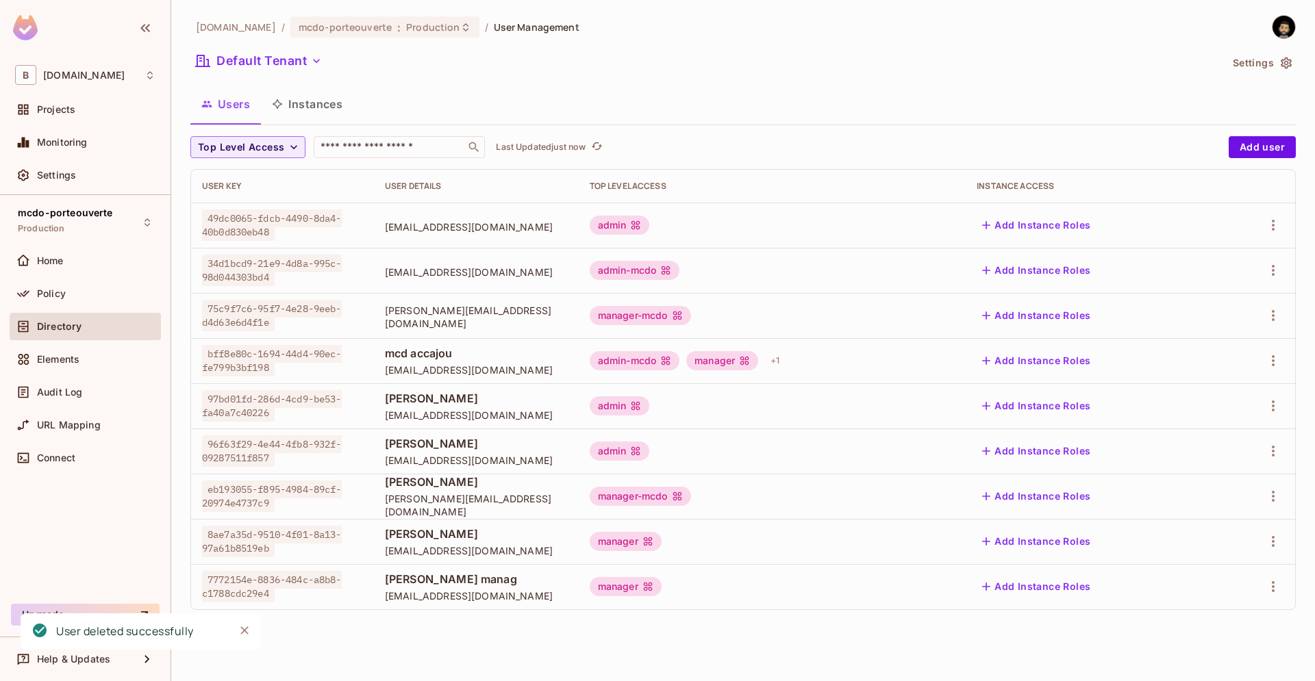
scroll to position [0, 0]
click at [1275, 320] on icon "button" at bounding box center [1273, 316] width 16 height 16
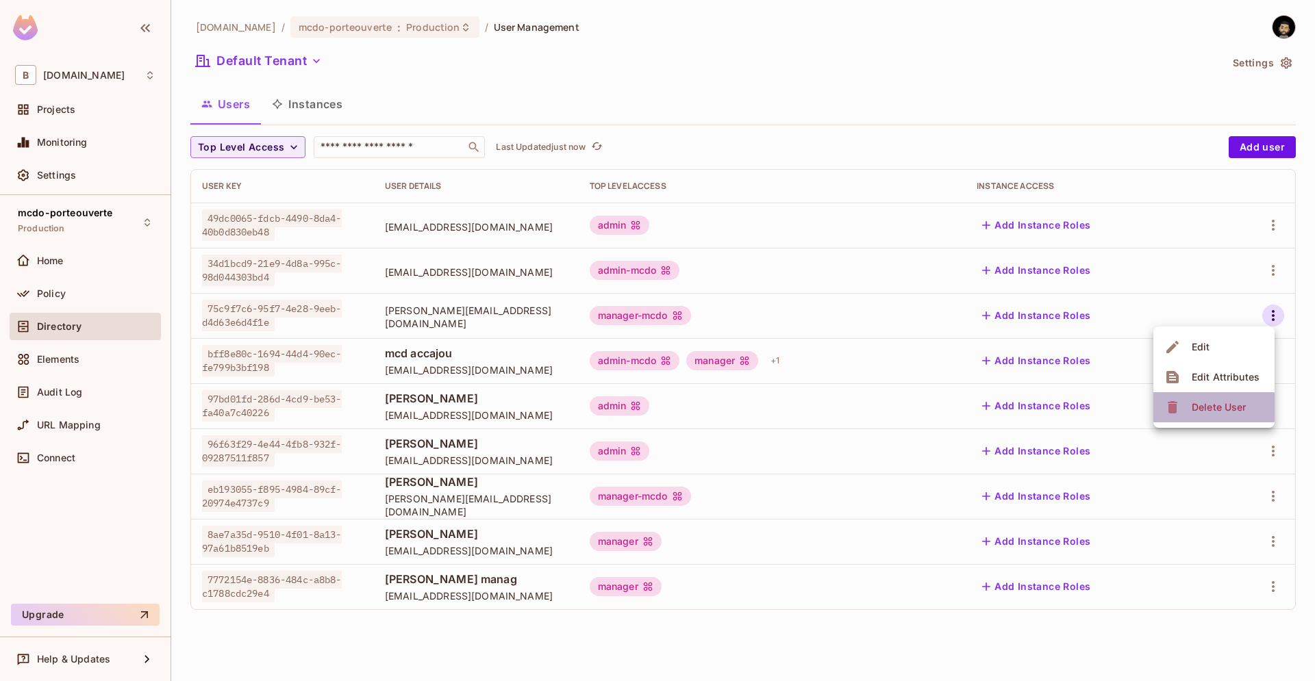
click at [1209, 407] on div "Delete User" at bounding box center [1219, 408] width 54 height 14
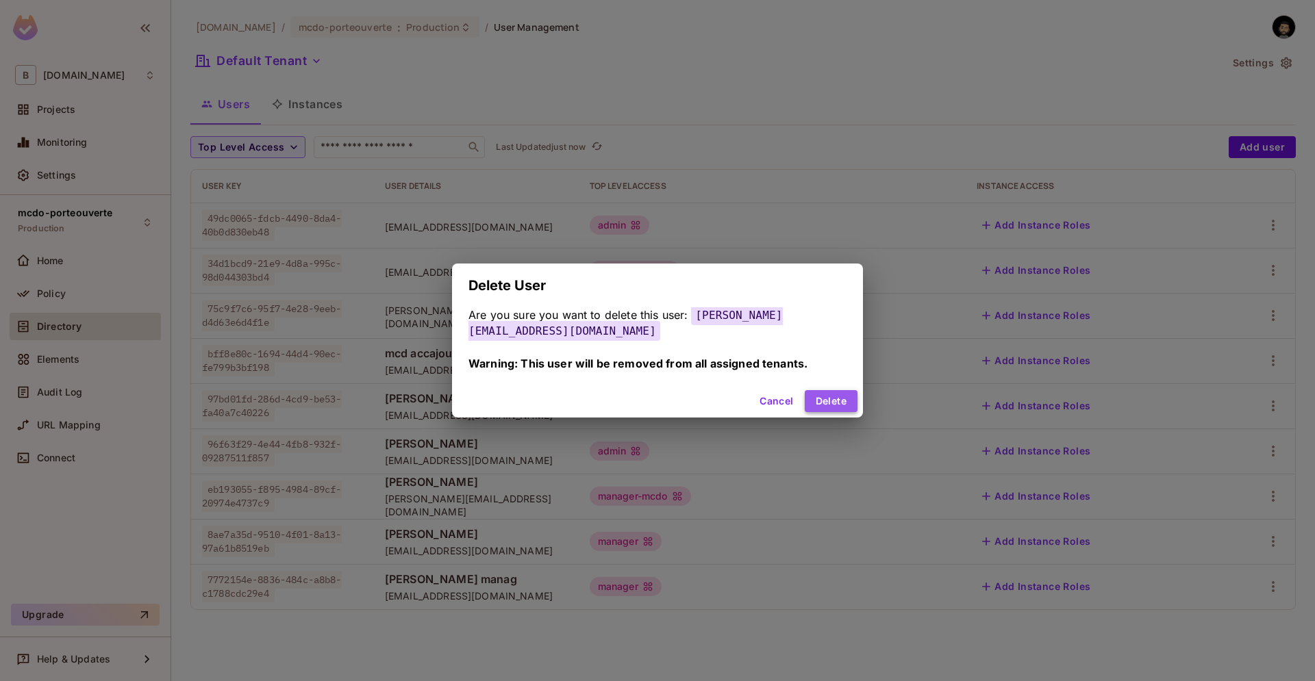
click at [807, 390] on button "Delete" at bounding box center [831, 401] width 53 height 22
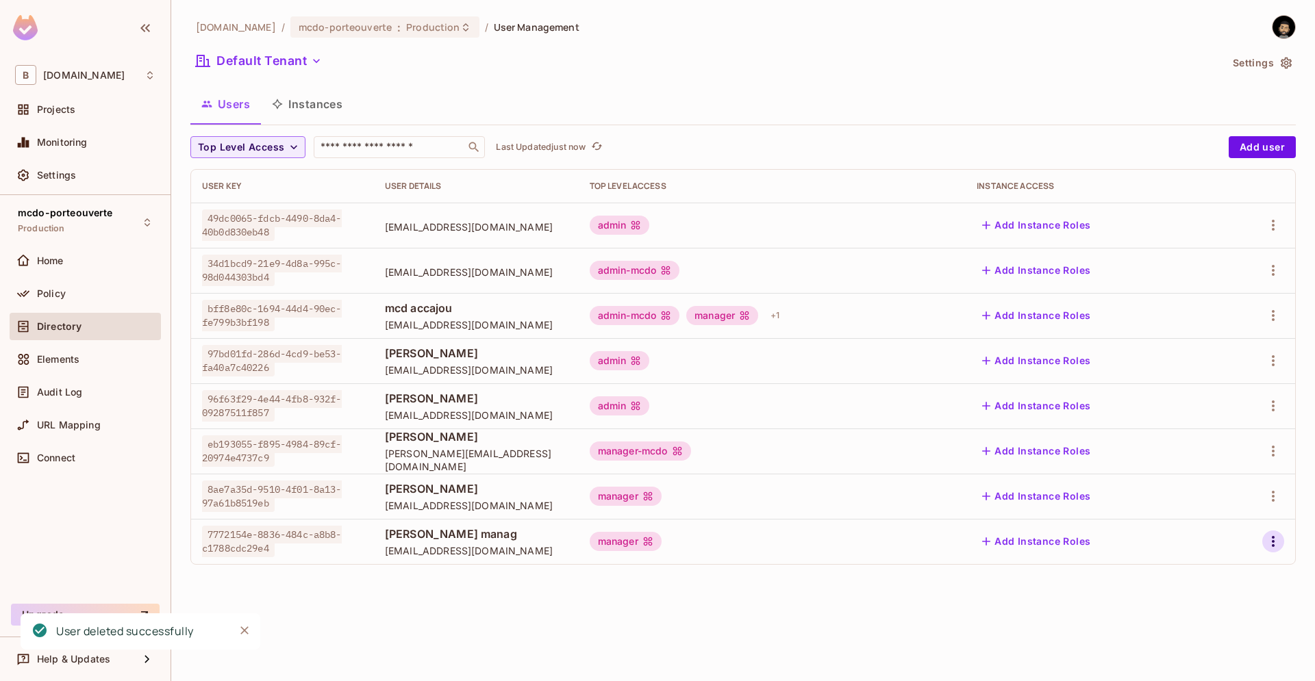
click at [1274, 544] on icon "button" at bounding box center [1273, 542] width 16 height 16
click at [1271, 499] on div at bounding box center [657, 340] width 1315 height 681
click at [1272, 495] on icon "button" at bounding box center [1273, 496] width 16 height 16
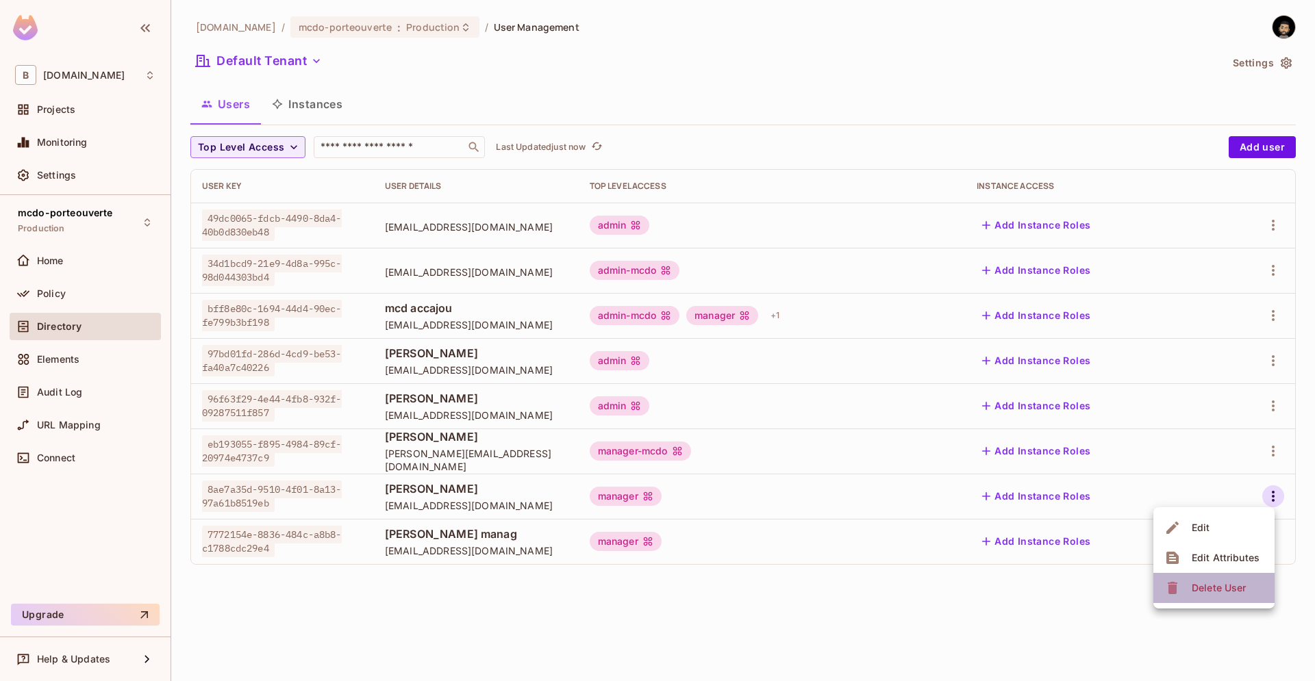
click at [1214, 594] on div "Delete User" at bounding box center [1219, 588] width 54 height 14
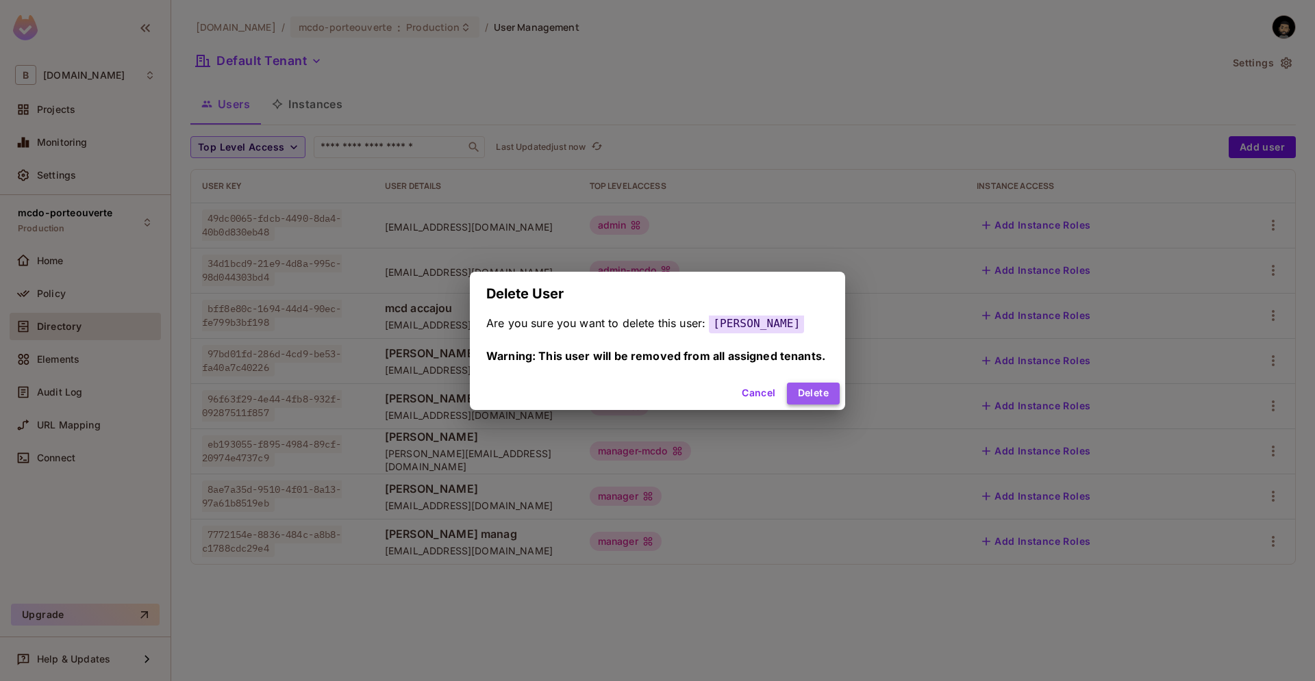
click at [819, 401] on button "Delete" at bounding box center [813, 394] width 53 height 22
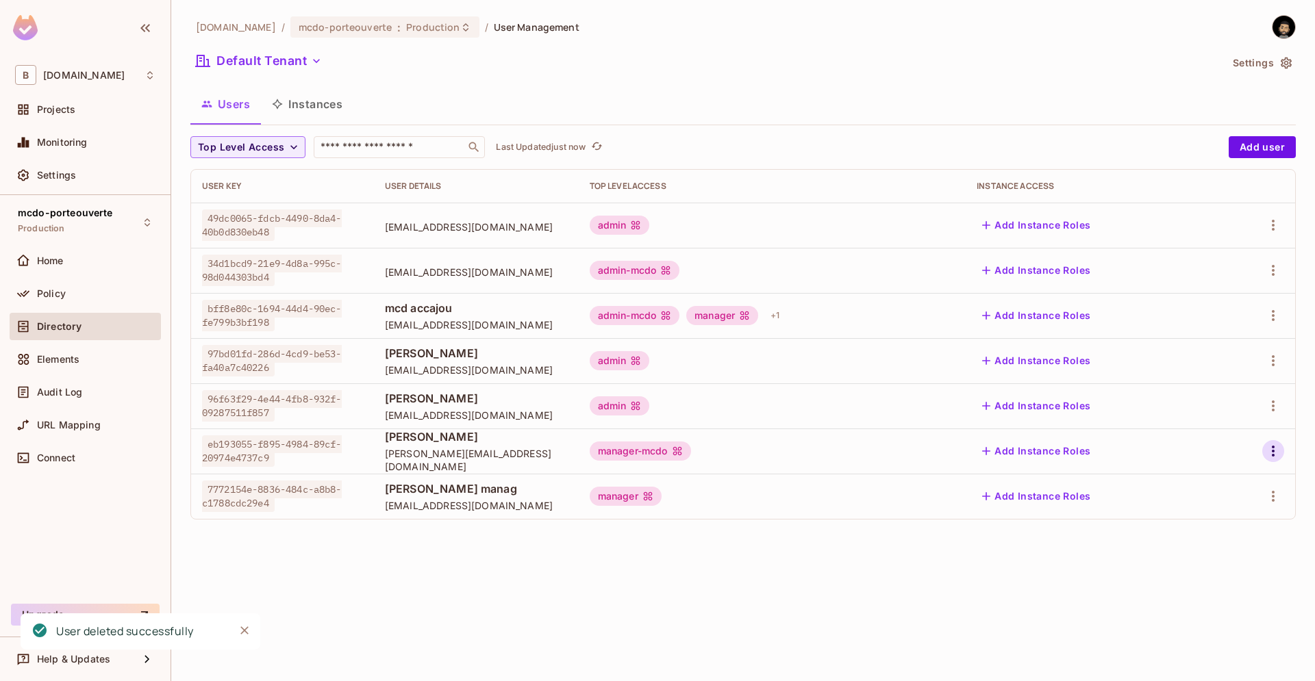
click at [1279, 445] on button "button" at bounding box center [1273, 451] width 22 height 22
click at [1216, 529] on li "Delete User" at bounding box center [1213, 543] width 121 height 30
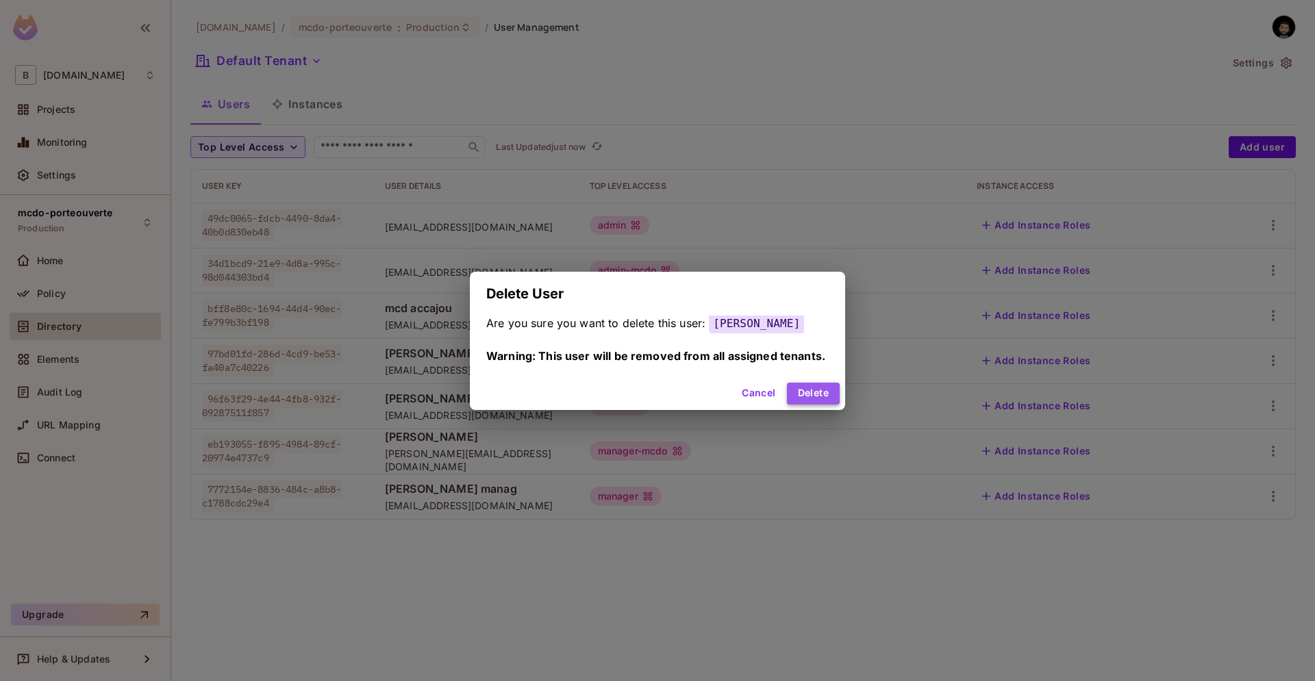
click at [827, 395] on button "Delete" at bounding box center [813, 394] width 53 height 22
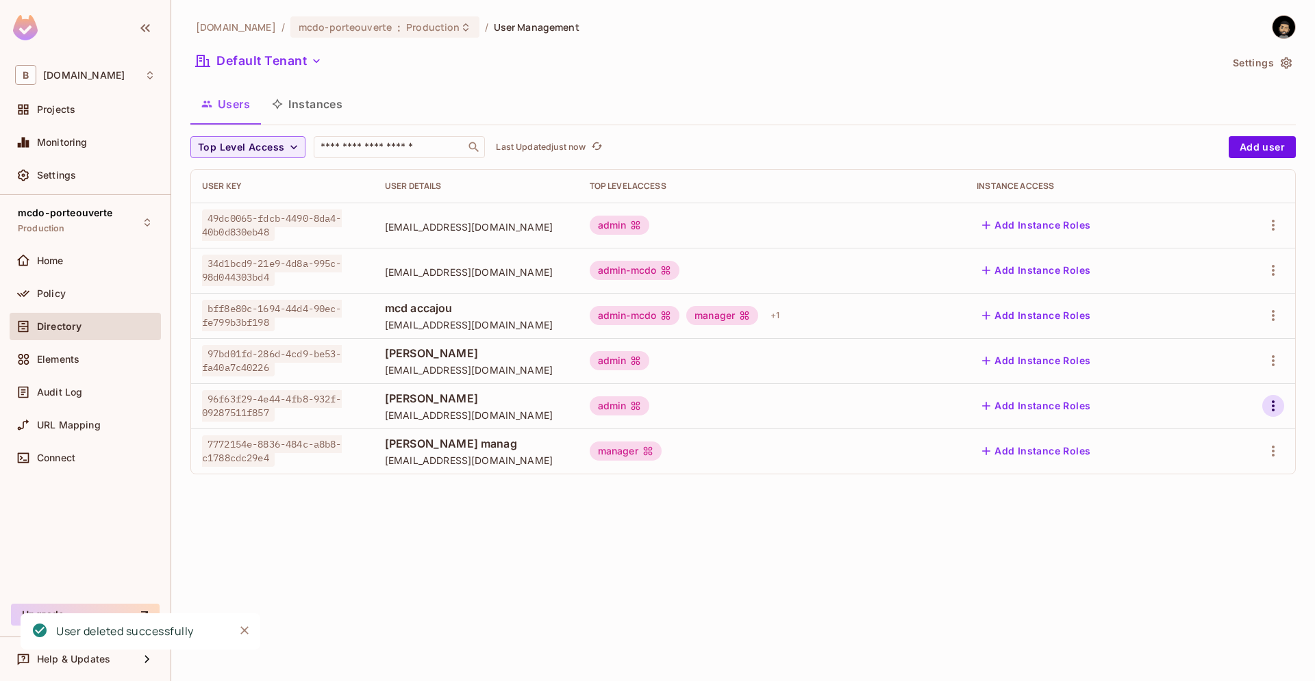
click at [1277, 404] on icon "button" at bounding box center [1273, 406] width 16 height 16
click at [1240, 502] on div "Delete User" at bounding box center [1219, 498] width 54 height 14
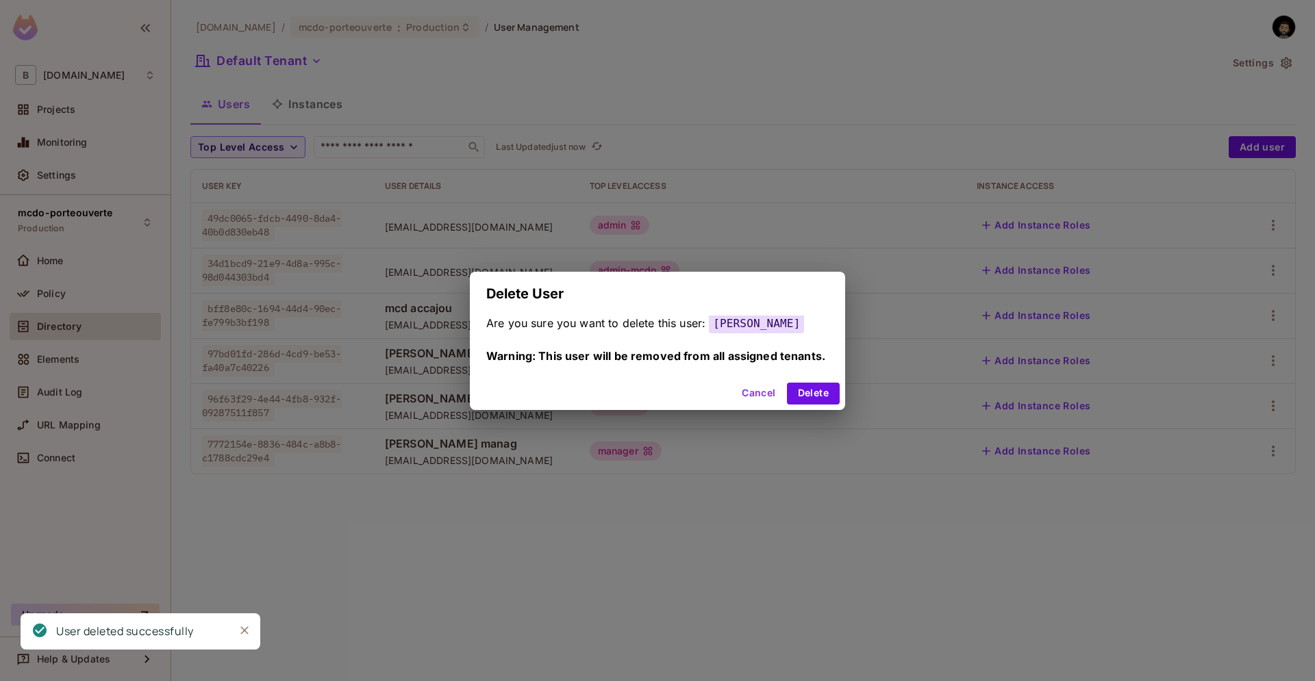
click at [838, 392] on div "Cancel Delete" at bounding box center [657, 393] width 375 height 33
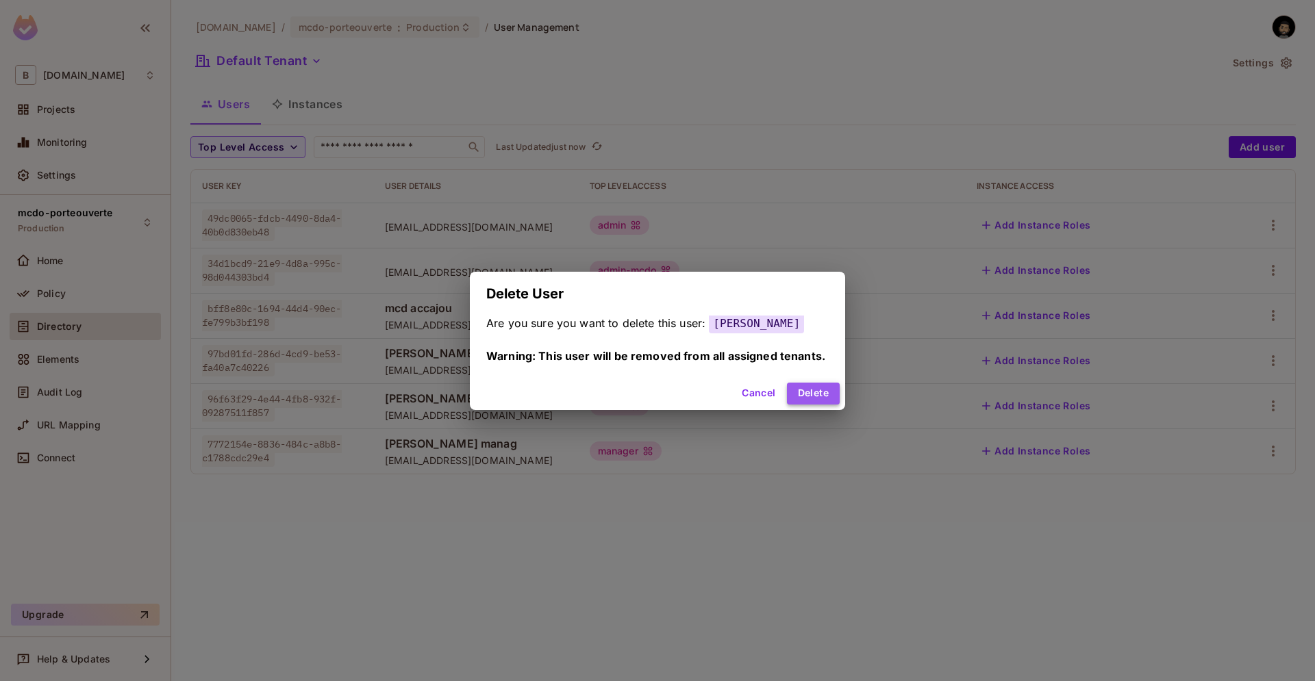
click at [814, 392] on button "Delete" at bounding box center [813, 394] width 53 height 22
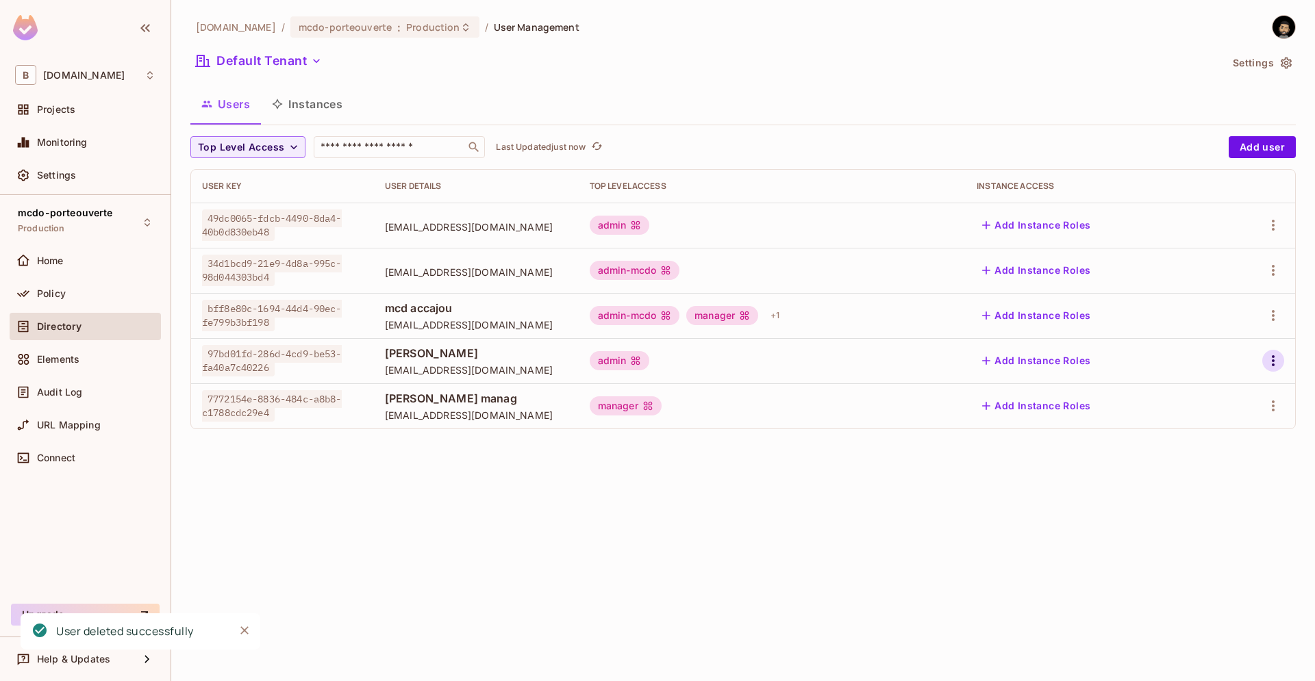
click at [1272, 357] on icon "button" at bounding box center [1273, 361] width 16 height 16
click at [1251, 455] on li "Delete User" at bounding box center [1213, 453] width 121 height 30
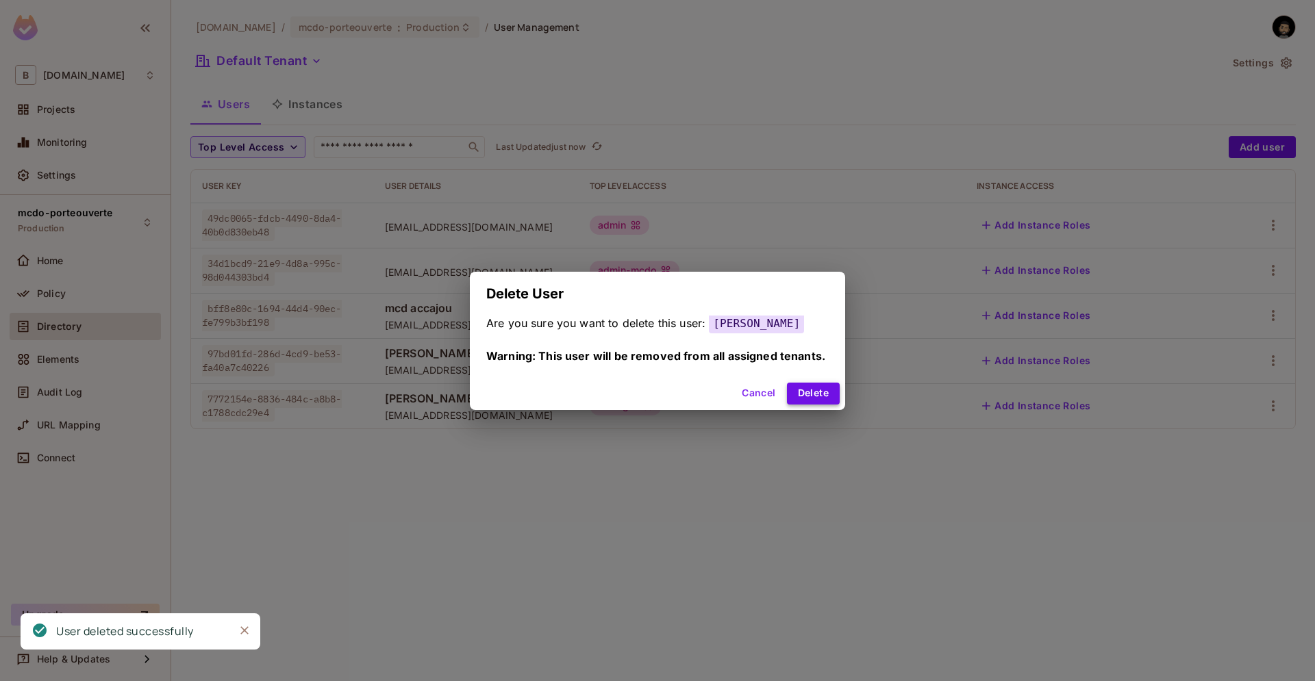
click at [815, 389] on button "Delete" at bounding box center [813, 394] width 53 height 22
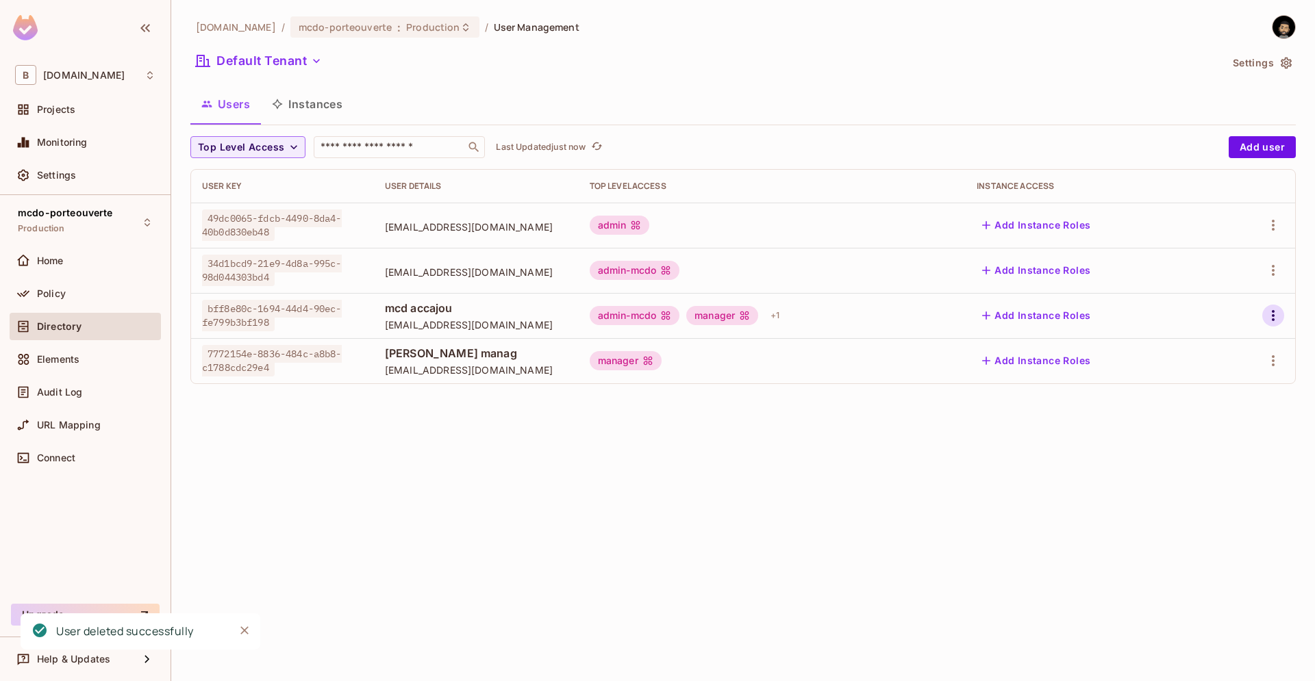
click at [1266, 315] on icon "button" at bounding box center [1273, 316] width 16 height 16
click at [1206, 408] on div "Delete User" at bounding box center [1219, 408] width 54 height 14
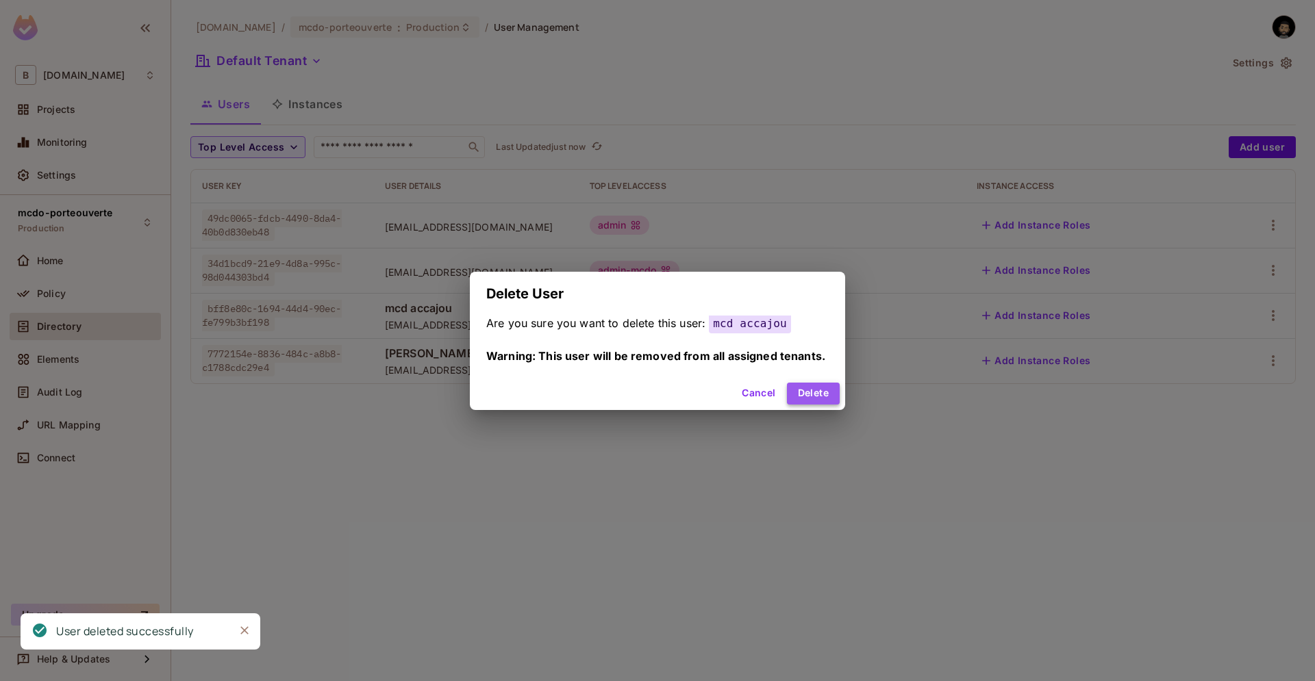
click at [808, 392] on button "Delete" at bounding box center [813, 394] width 53 height 22
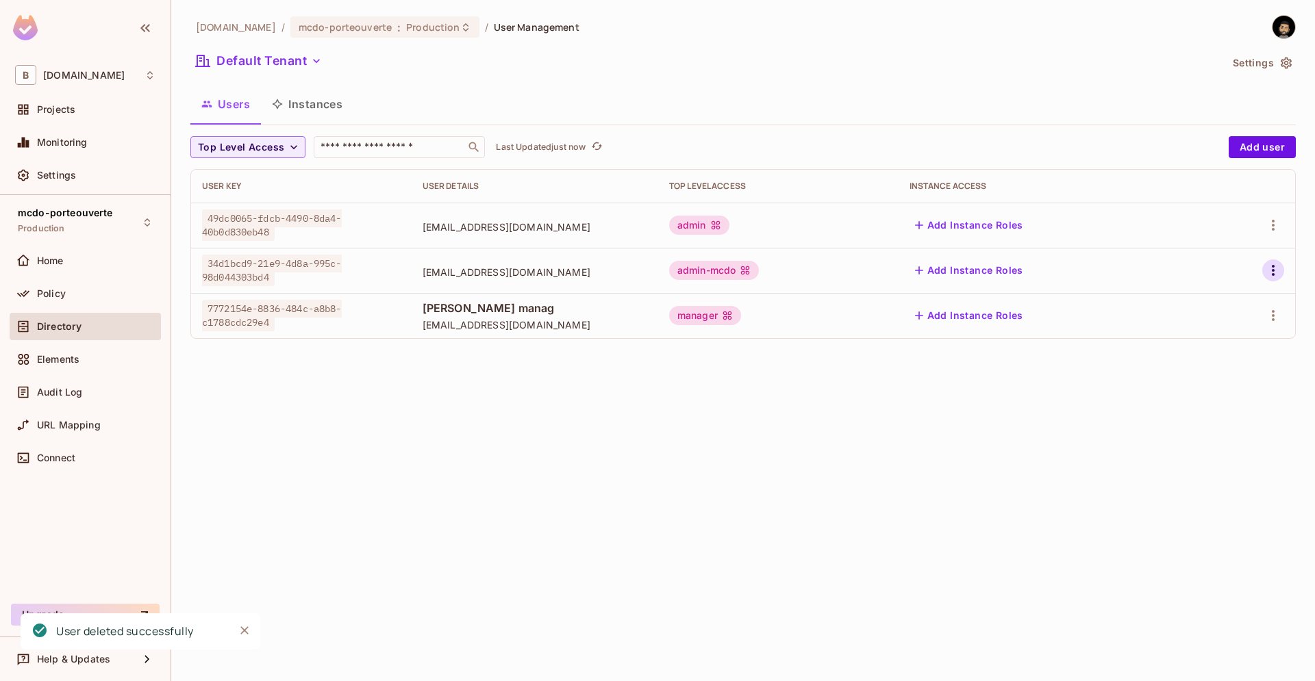
click at [1274, 274] on icon "button" at bounding box center [1273, 270] width 3 height 11
click at [1200, 364] on div "Delete User" at bounding box center [1219, 362] width 54 height 14
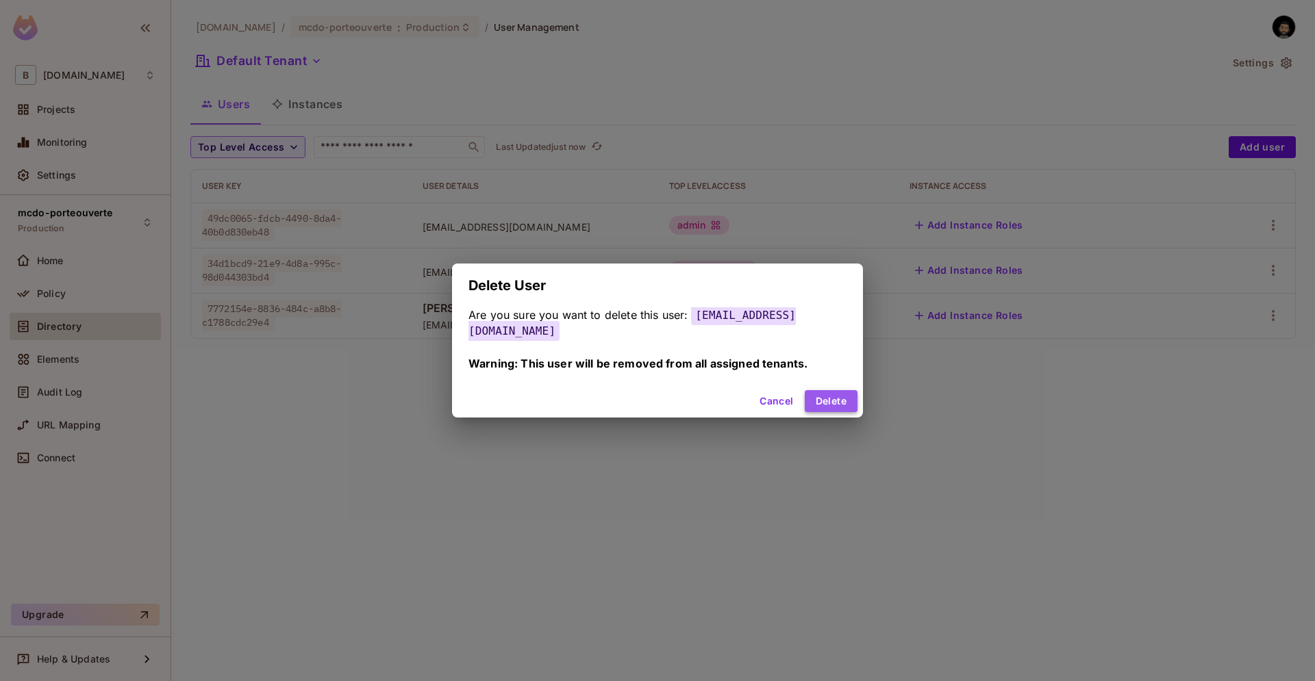
click at [820, 390] on button "Delete" at bounding box center [831, 401] width 53 height 22
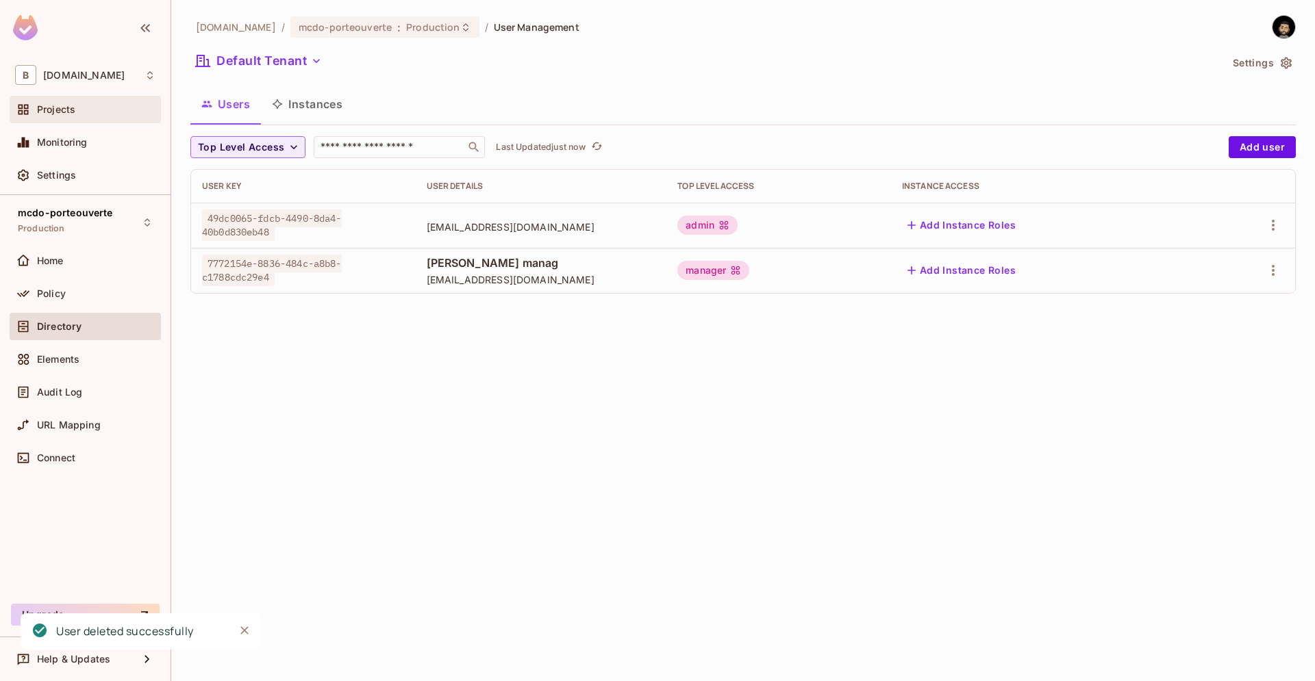
click at [38, 118] on div "Projects" at bounding box center [85, 109] width 140 height 16
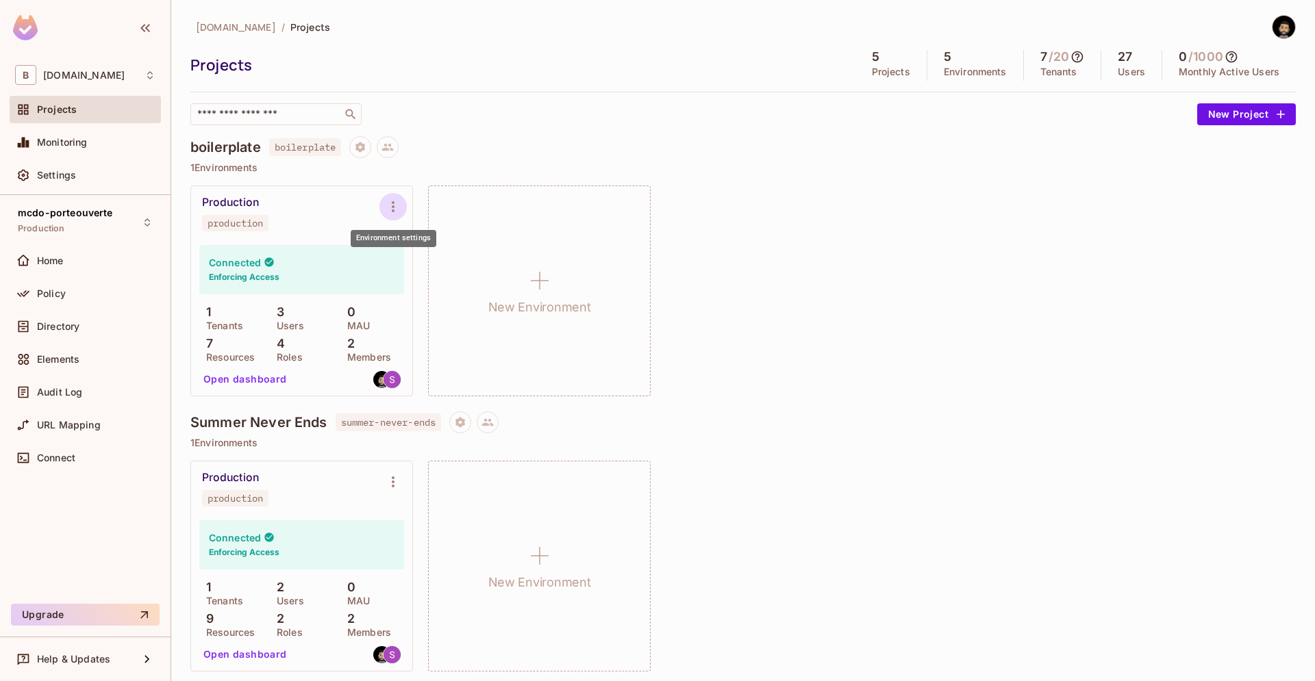
click at [399, 199] on icon "Environment settings" at bounding box center [393, 207] width 16 height 16
click at [399, 199] on div at bounding box center [657, 340] width 1315 height 681
click at [330, 262] on div "Connected Enforcing Access" at bounding box center [301, 269] width 205 height 49
click at [249, 203] on div "Production" at bounding box center [230, 203] width 57 height 14
click at [273, 376] on button "Open dashboard" at bounding box center [245, 379] width 95 height 22
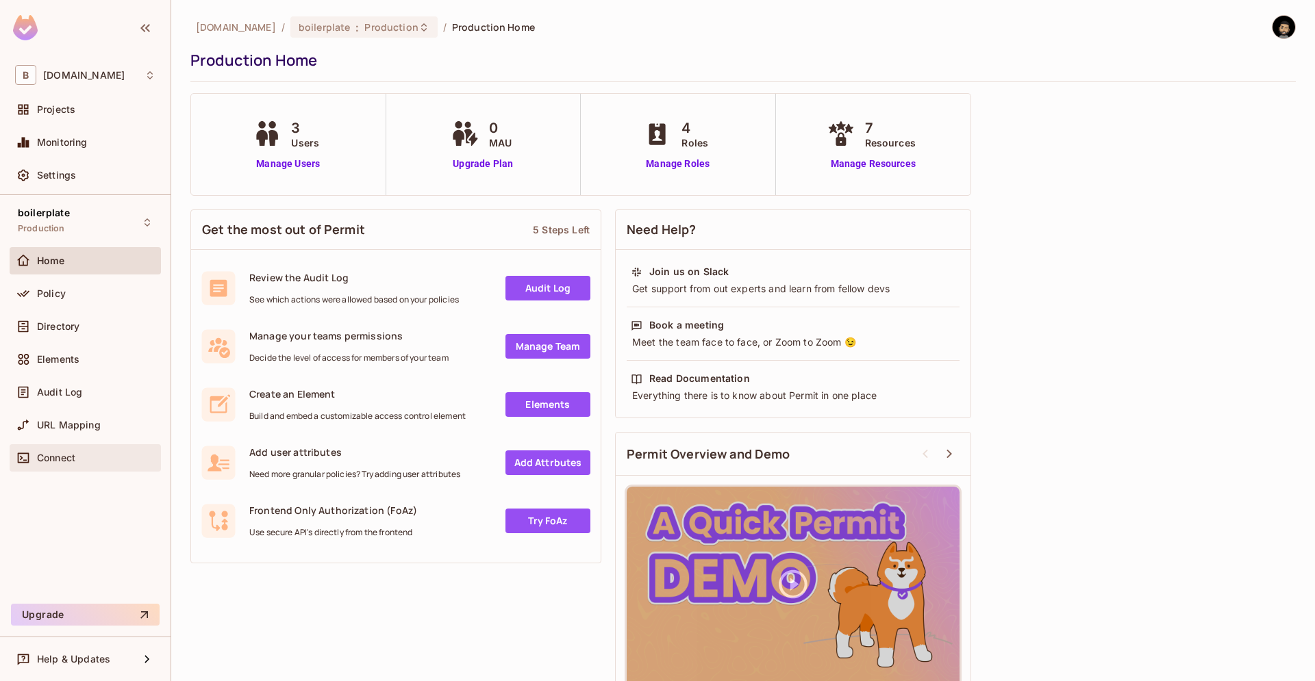
click at [71, 462] on span "Connect" at bounding box center [56, 458] width 38 height 11
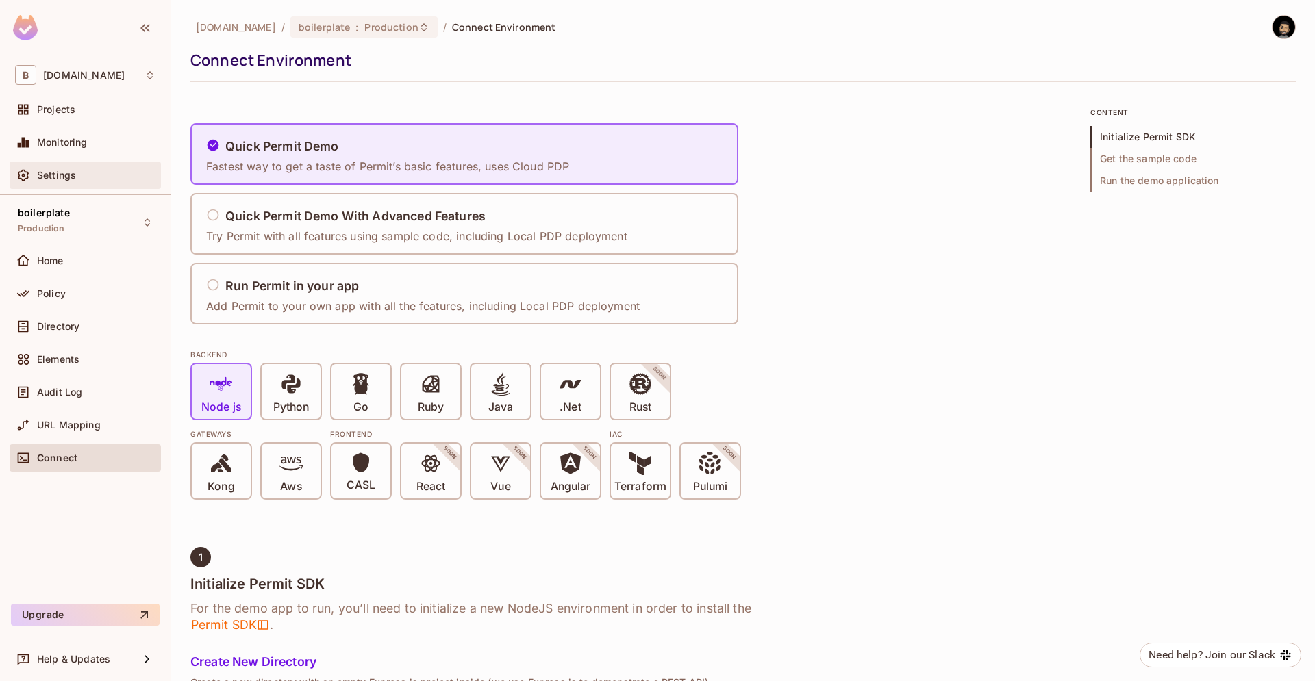
click at [131, 171] on div "Settings" at bounding box center [96, 175] width 118 height 11
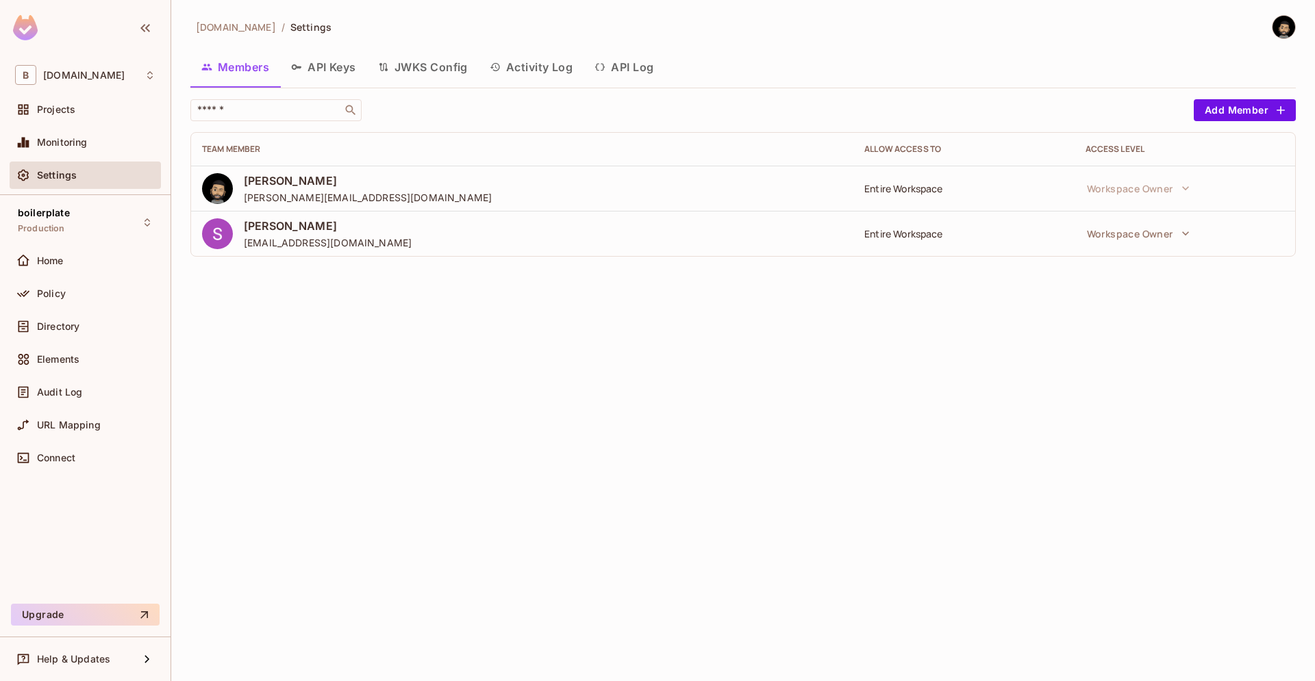
click at [331, 61] on button "API Keys" at bounding box center [323, 67] width 87 height 34
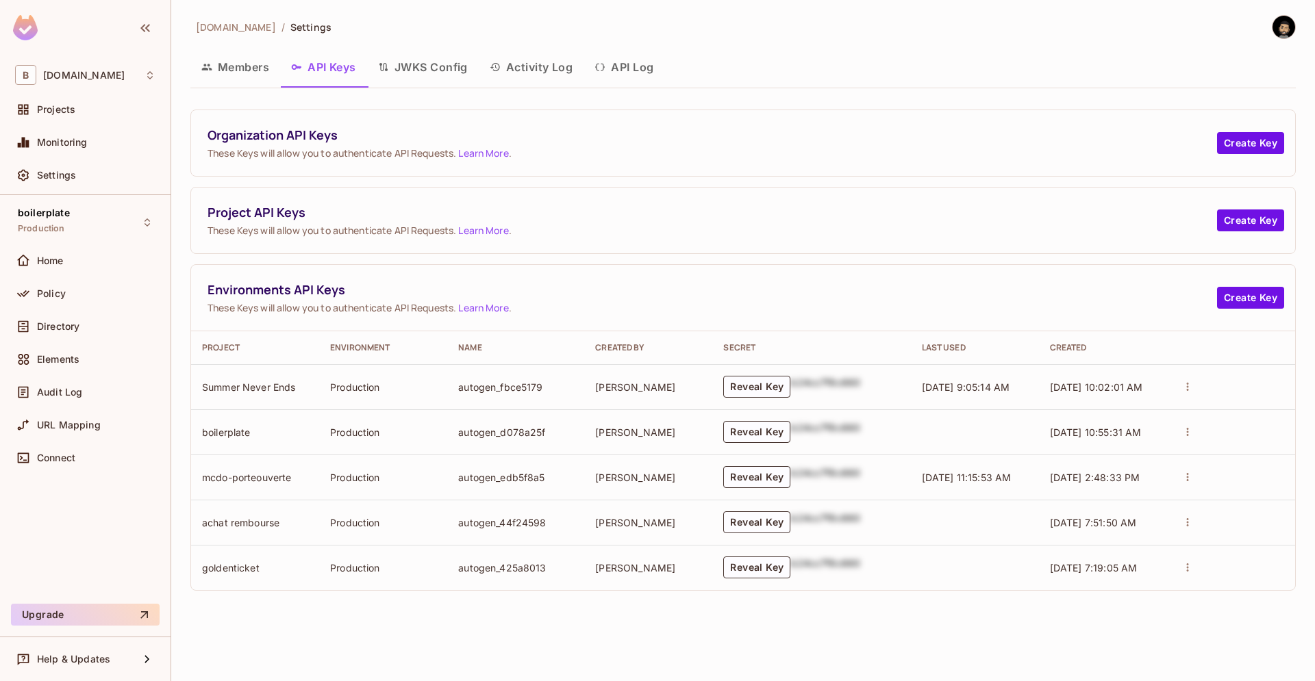
click at [416, 66] on button "JWKS Config" at bounding box center [423, 67] width 112 height 34
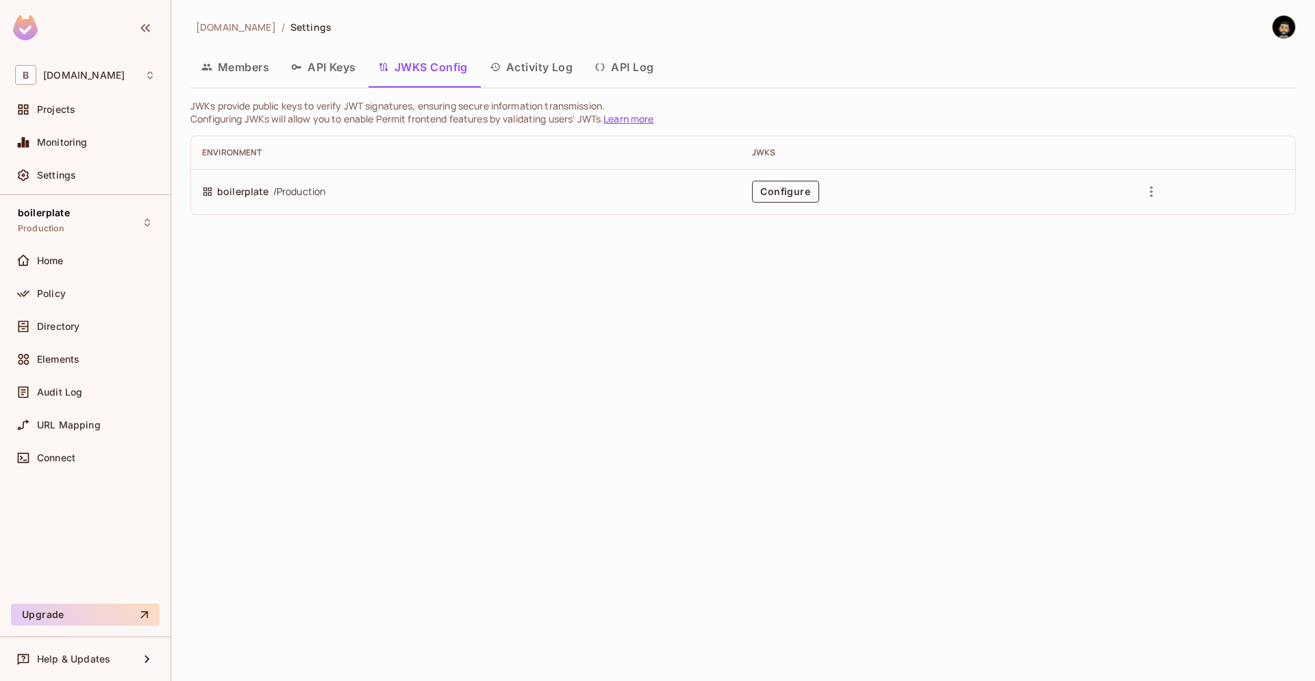
click at [522, 67] on button "Activity Log" at bounding box center [531, 67] width 105 height 34
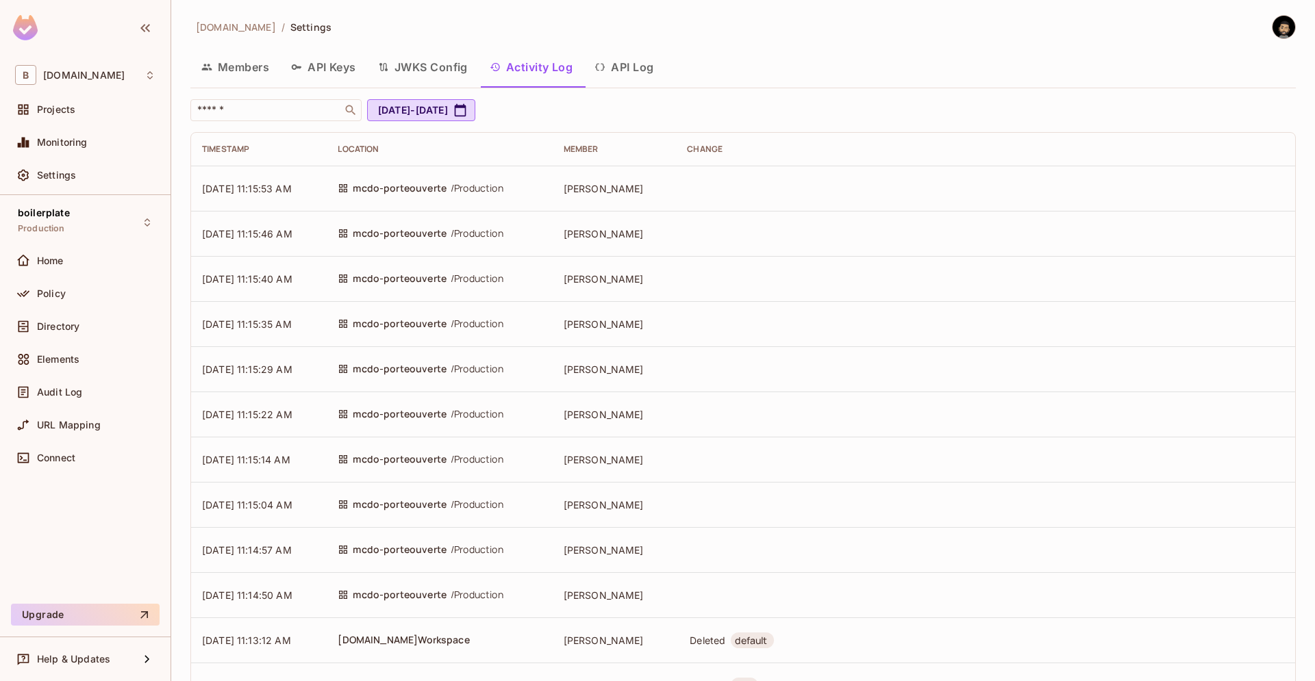
click at [636, 67] on button "API Log" at bounding box center [623, 67] width 81 height 34
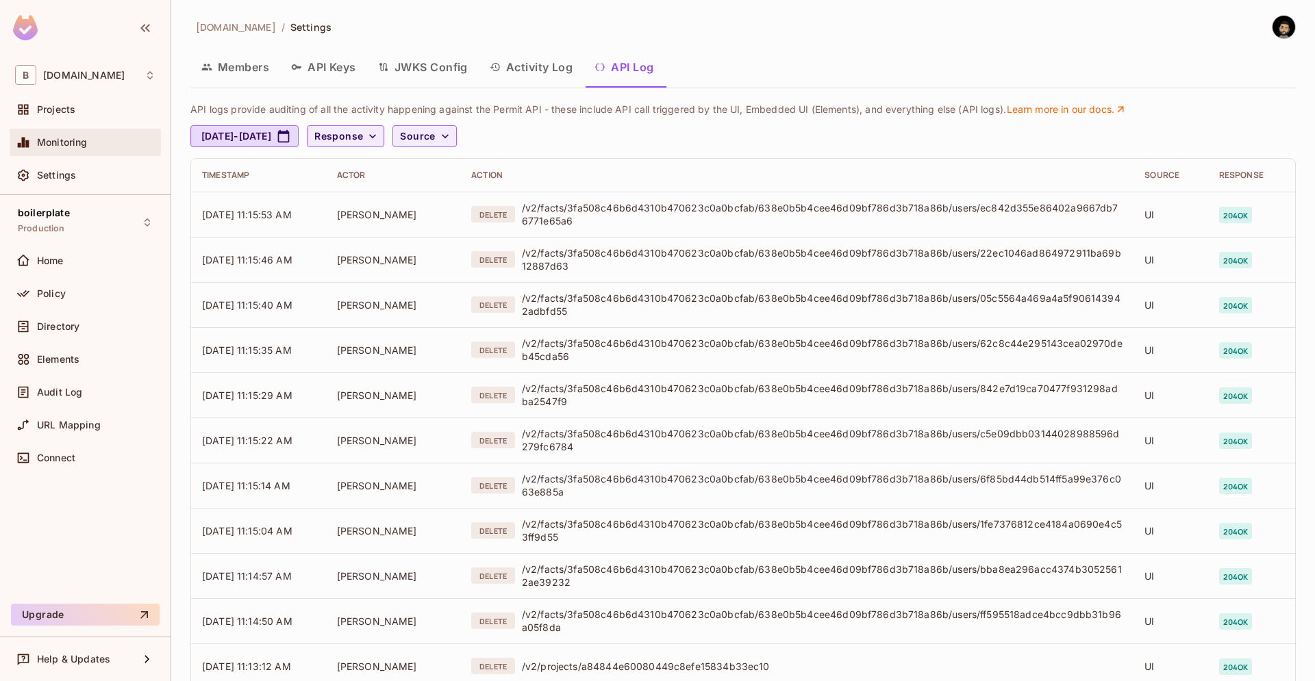
click at [92, 144] on div "Monitoring" at bounding box center [96, 142] width 118 height 11
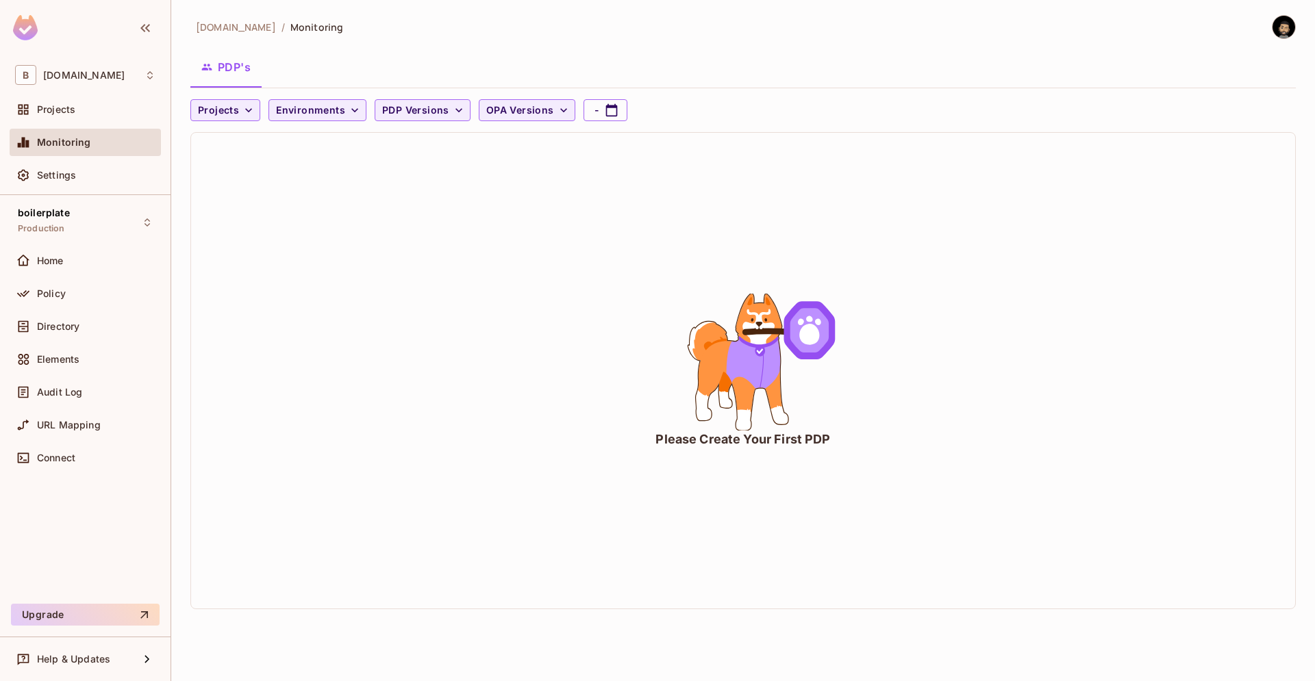
click at [776, 364] on icon "animation" at bounding box center [753, 363] width 53 height 49
click at [762, 388] on icon "animation" at bounding box center [753, 363] width 53 height 49
drag, startPoint x: 736, startPoint y: 499, endPoint x: 893, endPoint y: 451, distance: 164.0
click at [893, 451] on div "Please Create Your First PDP" at bounding box center [743, 371] width 1104 height 476
click at [826, 385] on icon "animation" at bounding box center [742, 362] width 205 height 137
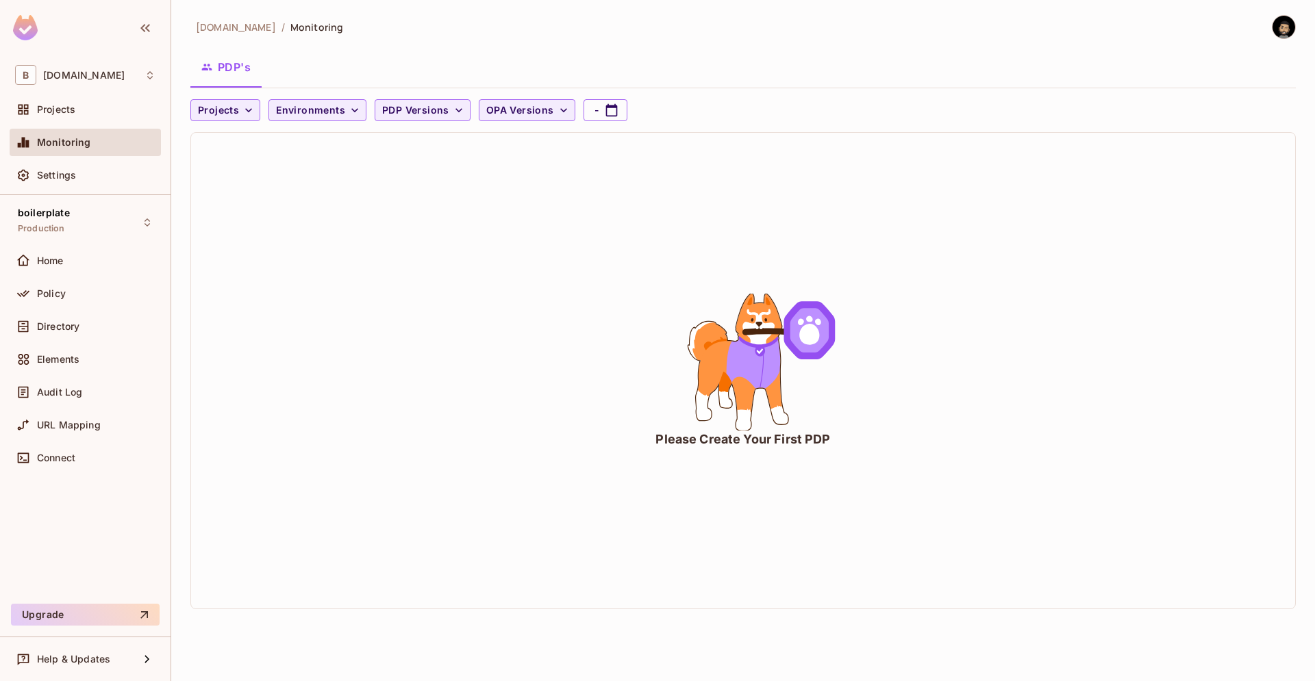
click at [683, 353] on icon "animation" at bounding box center [742, 362] width 205 height 137
click at [775, 378] on icon "animation" at bounding box center [753, 363] width 53 height 49
click at [53, 118] on div "Projects" at bounding box center [85, 109] width 140 height 16
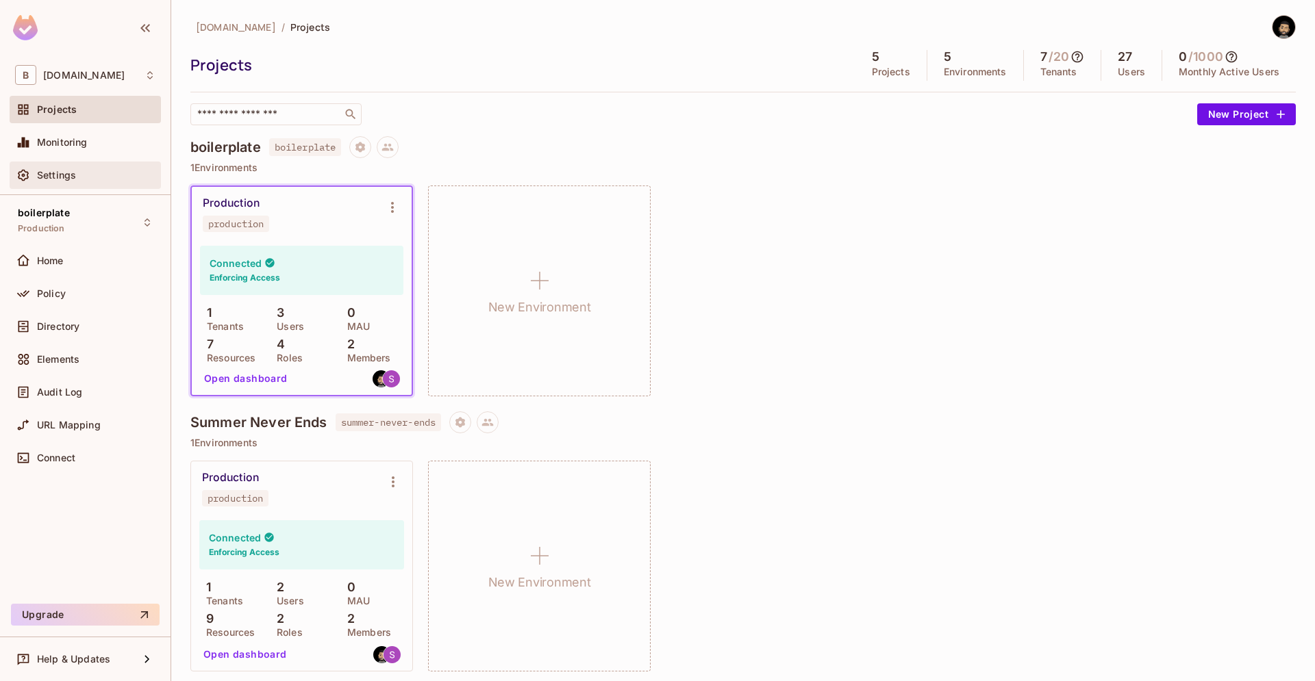
click at [58, 171] on span "Settings" at bounding box center [56, 175] width 39 height 11
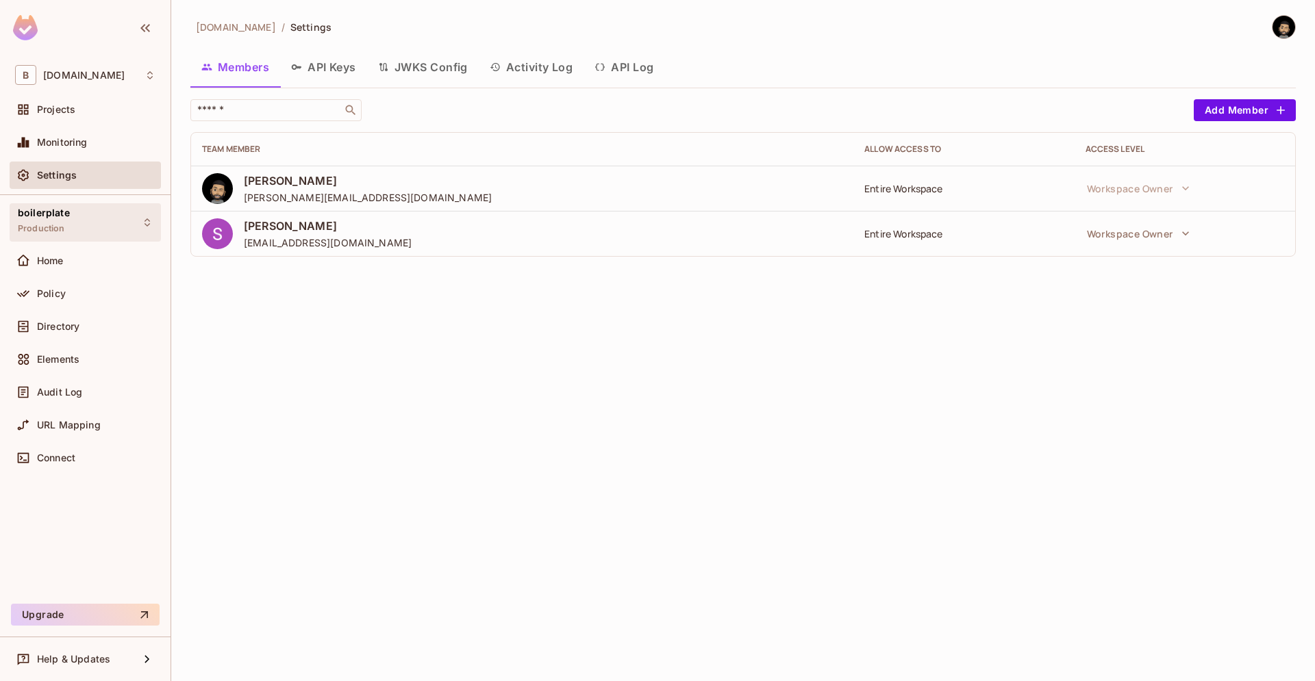
click at [120, 208] on div "boilerplate Production" at bounding box center [85, 222] width 151 height 38
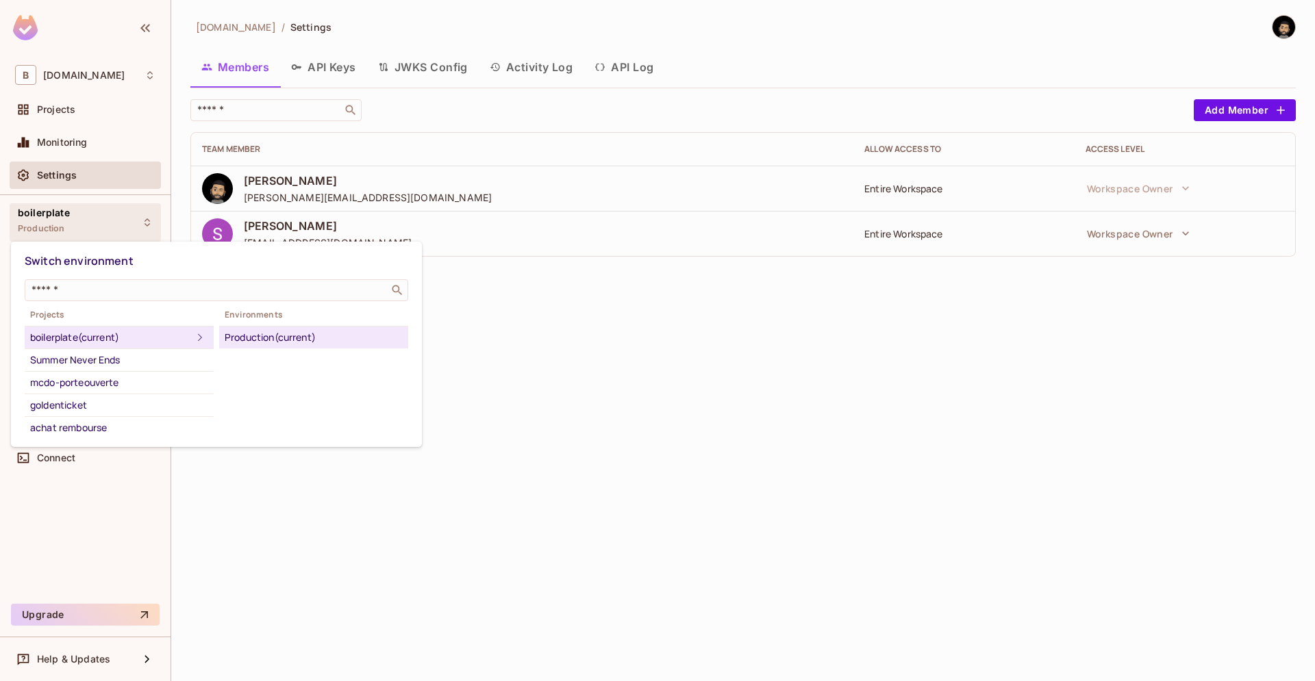
click at [119, 585] on div at bounding box center [657, 340] width 1315 height 681
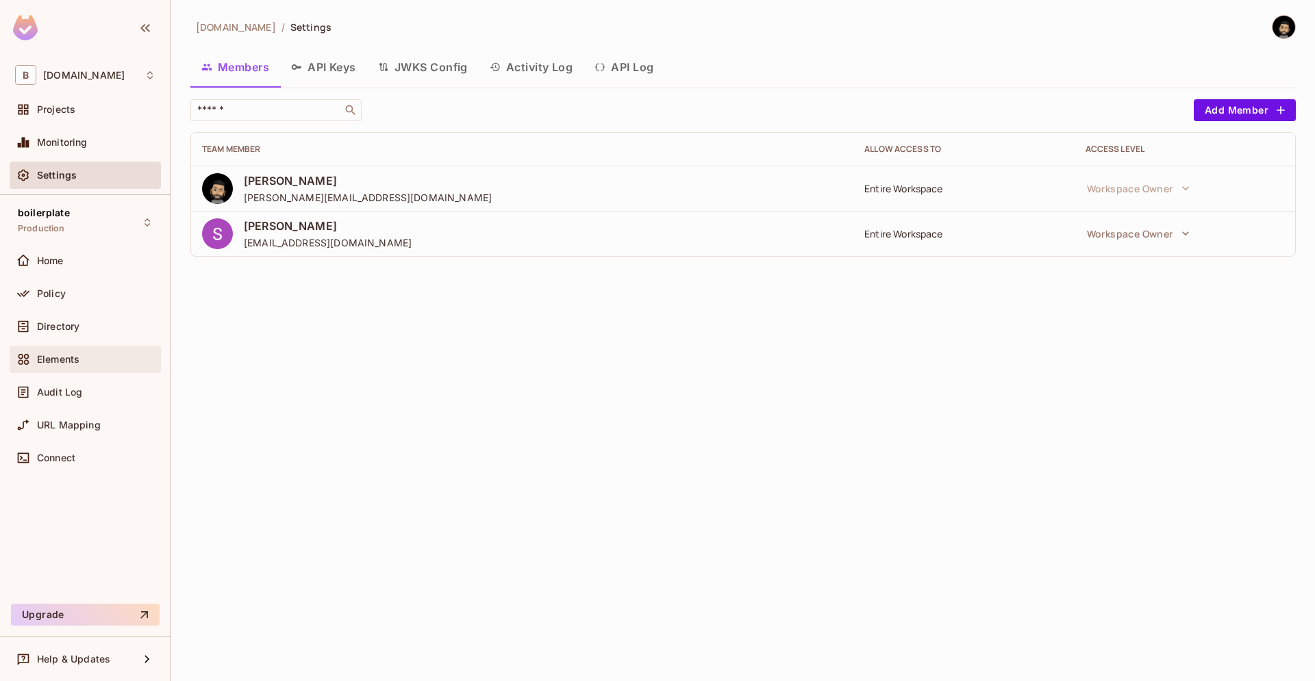
click at [55, 357] on span "Elements" at bounding box center [58, 359] width 42 height 11
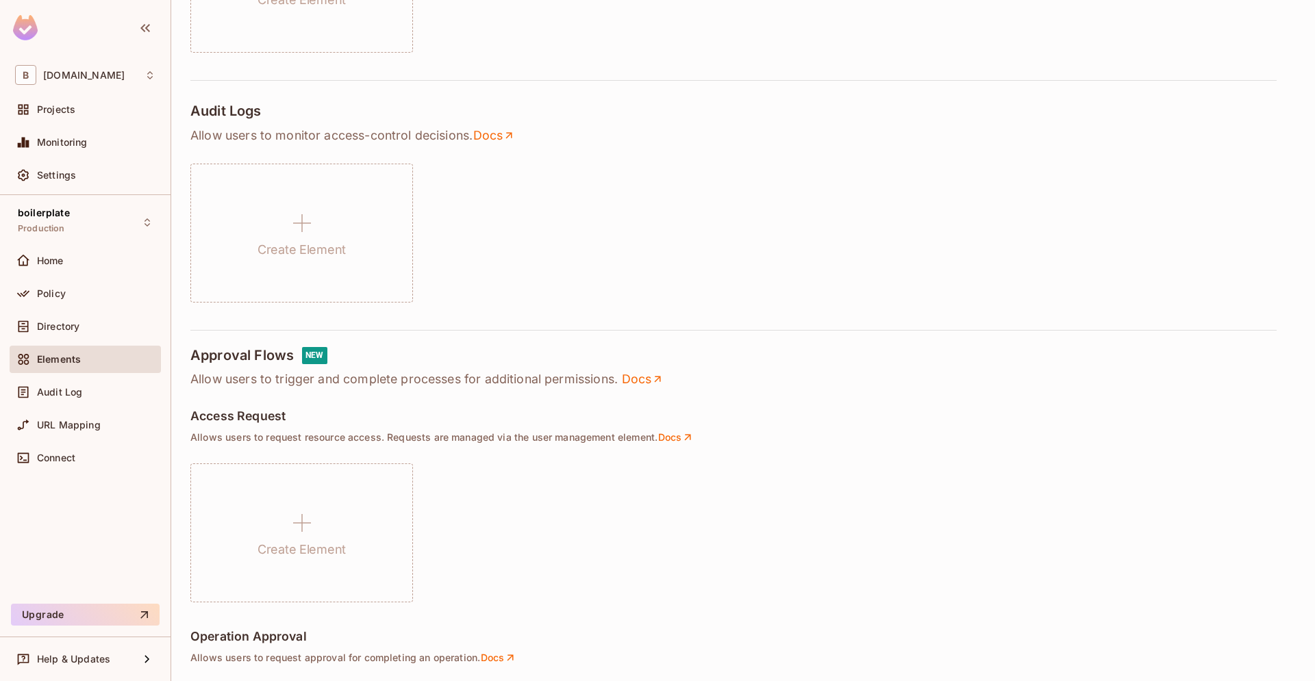
scroll to position [64, 0]
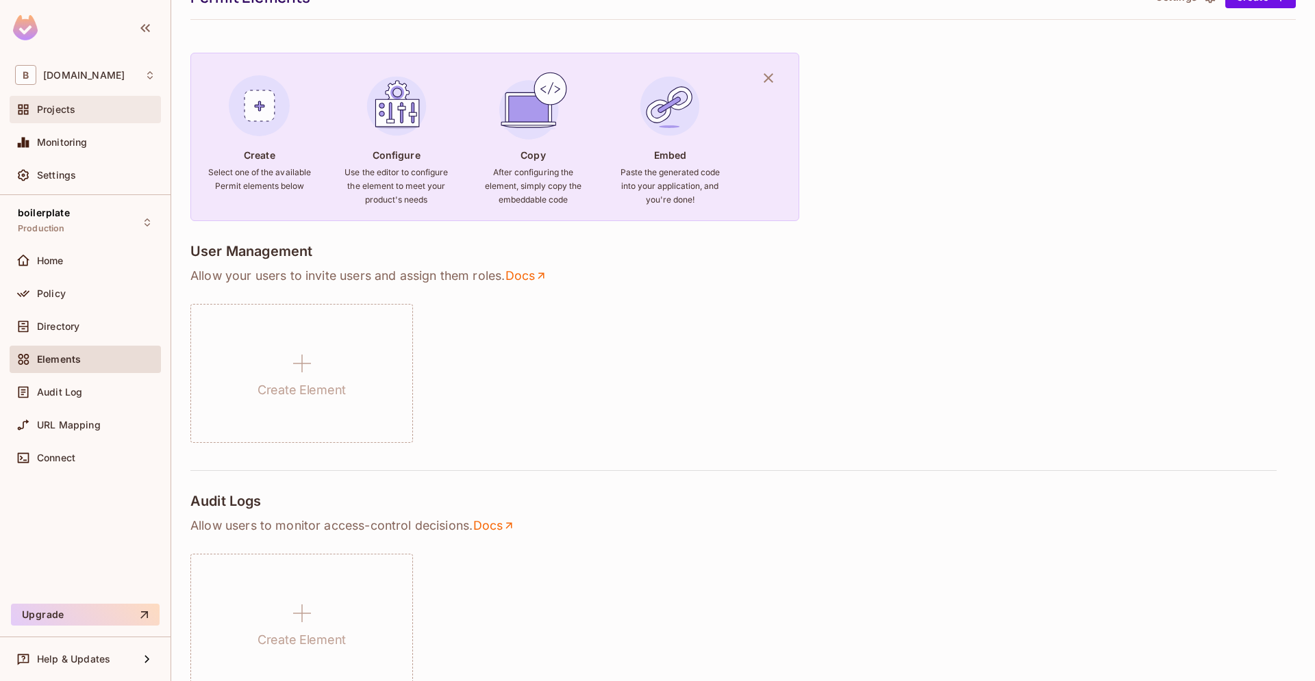
click at [65, 103] on div "Projects" at bounding box center [85, 109] width 140 height 16
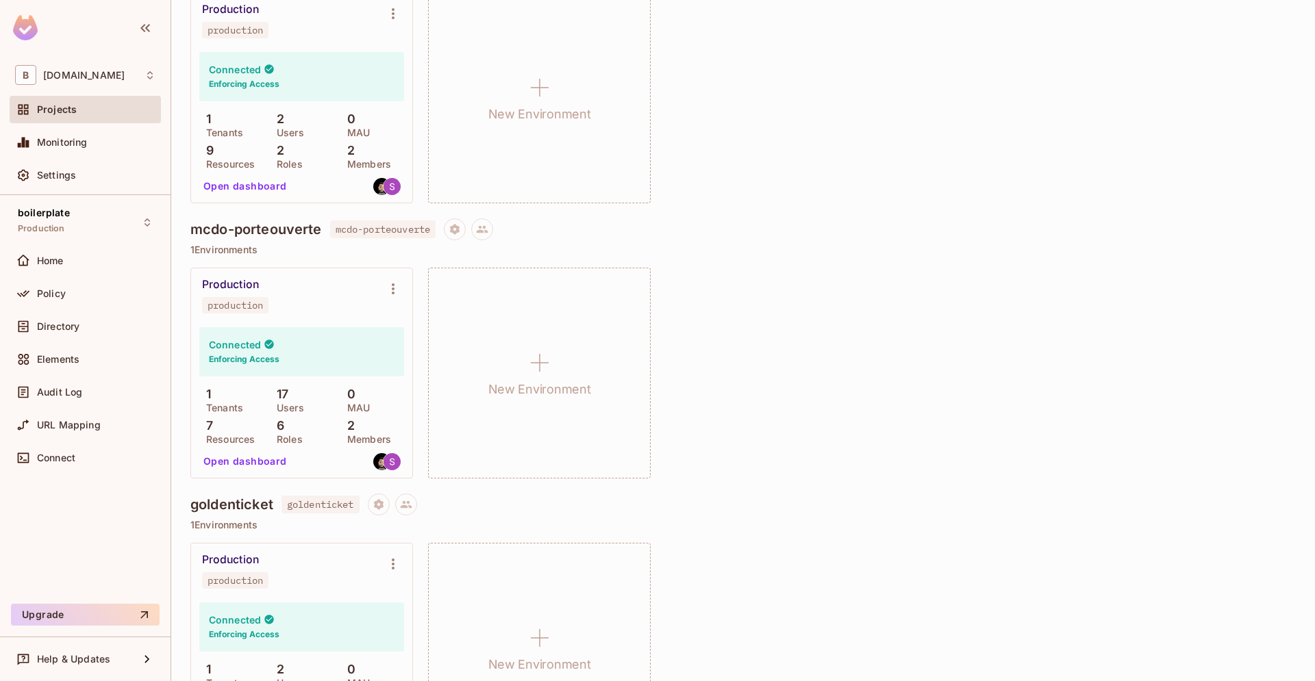
scroll to position [831, 0]
